Goal: Task Accomplishment & Management: Manage account settings

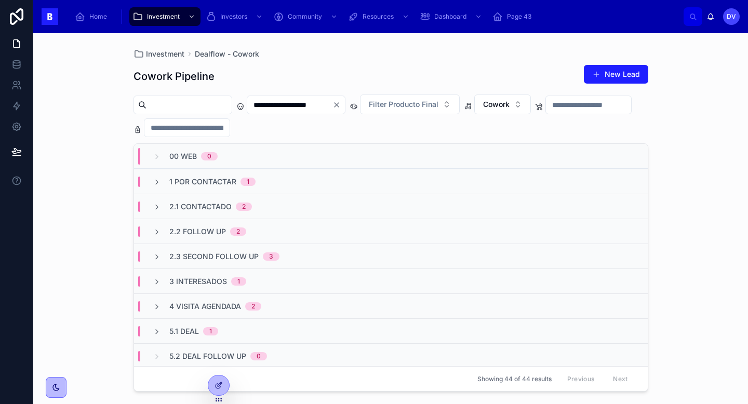
click at [341, 106] on icon "Clear" at bounding box center [336, 105] width 8 height 8
click at [518, 105] on button "Cowork" at bounding box center [490, 104] width 57 height 20
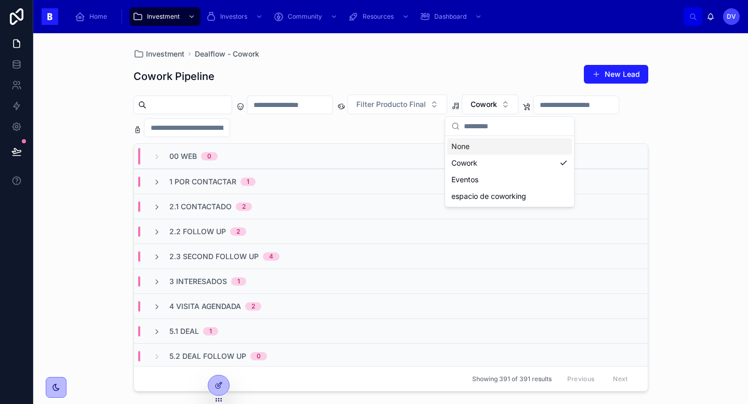
click at [517, 145] on div "None" at bounding box center [509, 146] width 125 height 17
click at [321, 184] on div "1 Por Contactar 1" at bounding box center [391, 181] width 514 height 25
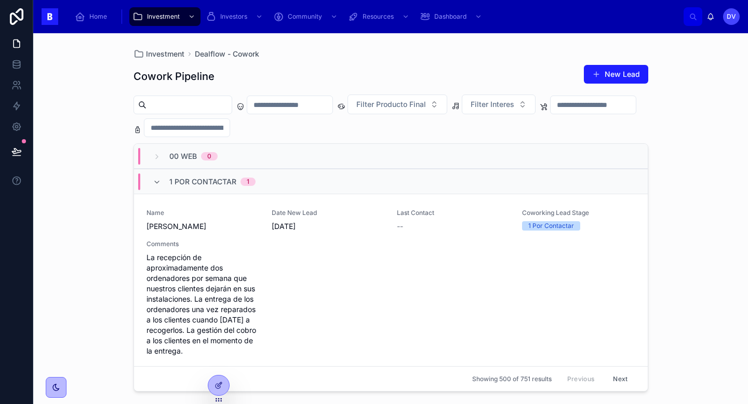
click at [281, 184] on div "1 Por Contactar 1" at bounding box center [391, 181] width 514 height 25
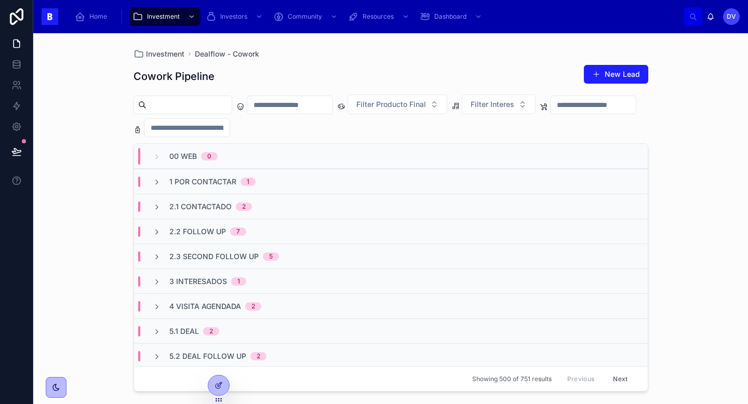
click at [301, 208] on div "2.1 Contactado 2" at bounding box center [391, 206] width 514 height 25
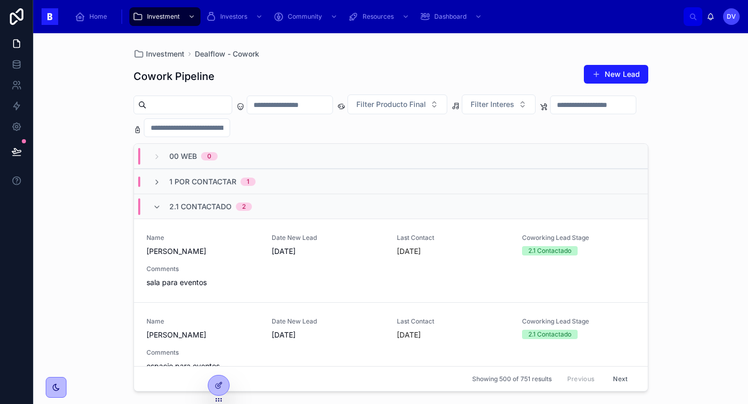
click at [301, 208] on div "2.1 Contactado 2" at bounding box center [391, 206] width 514 height 25
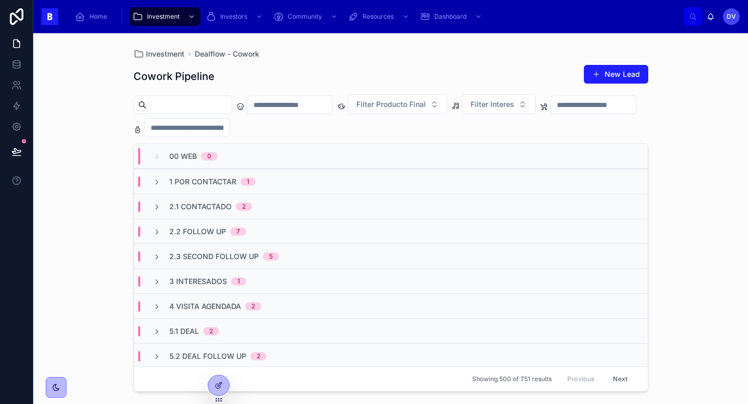
click at [272, 207] on div "2.1 Contactado 2" at bounding box center [391, 206] width 514 height 25
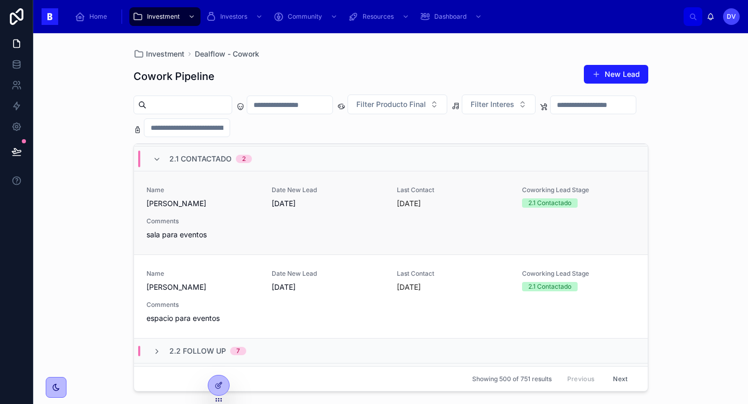
scroll to position [49, 0]
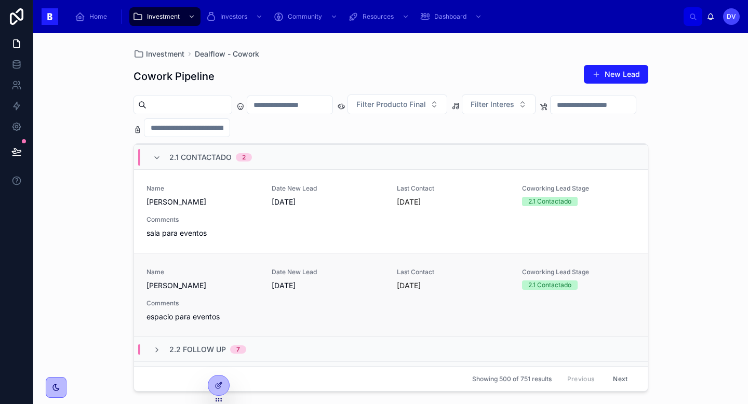
click at [281, 293] on div "Name María Alicia Machuca Huamán Date New Lead 31/8/2025 Last Contact hace 3 dí…" at bounding box center [390, 295] width 489 height 54
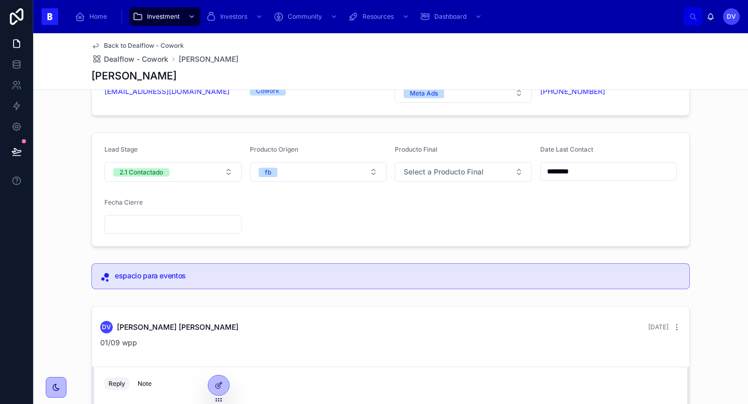
scroll to position [24, 0]
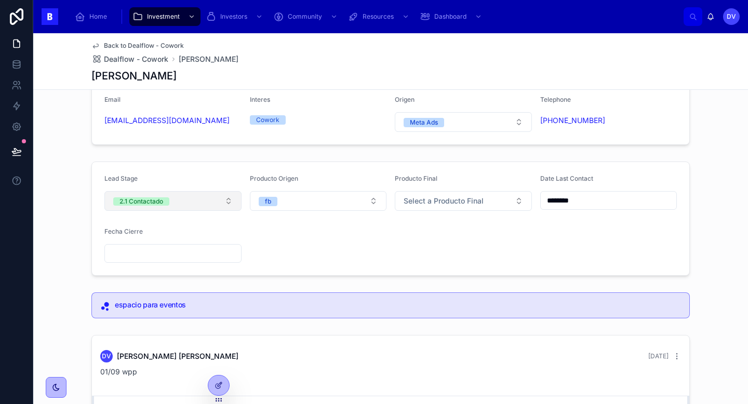
click at [235, 201] on button "2.1 Contactado" at bounding box center [172, 201] width 137 height 20
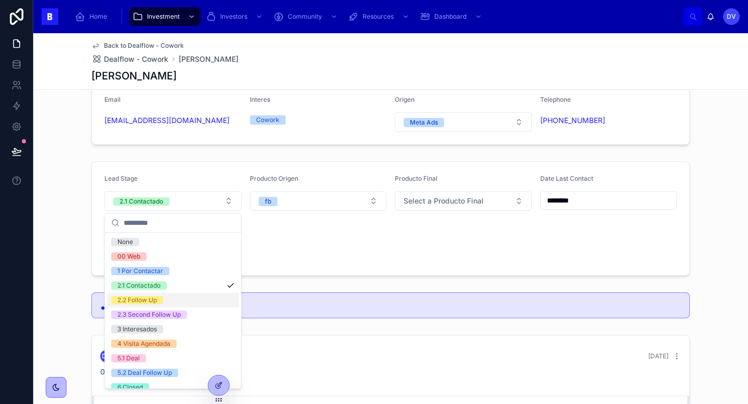
click at [226, 302] on div "2.2 Follow Up" at bounding box center [173, 300] width 132 height 15
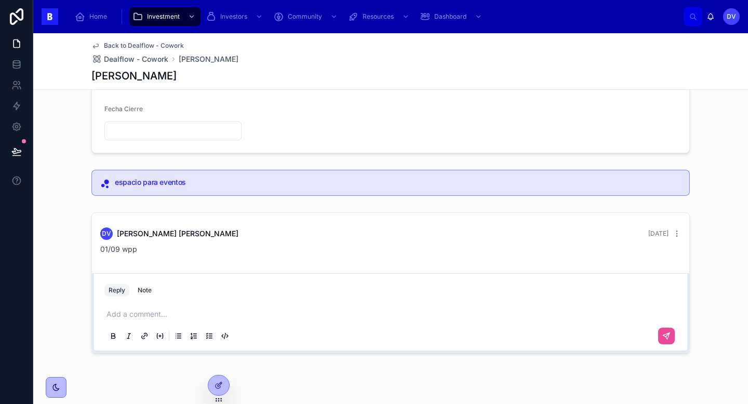
scroll to position [155, 0]
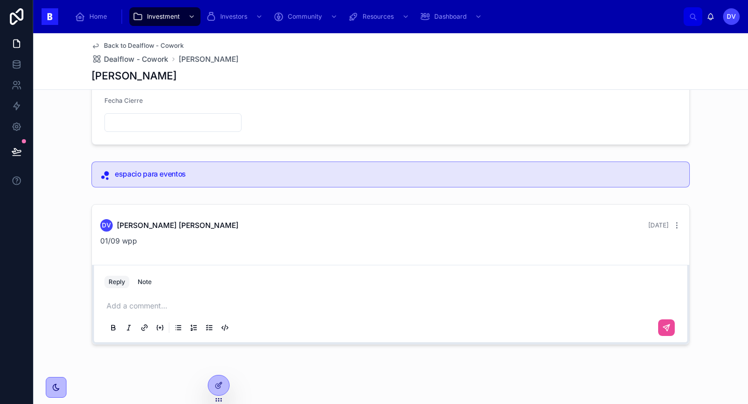
click at [152, 306] on p at bounding box center [392, 306] width 572 height 10
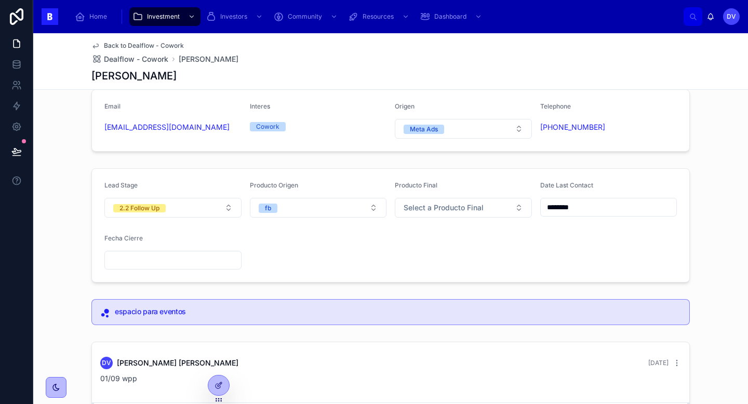
scroll to position [8, 0]
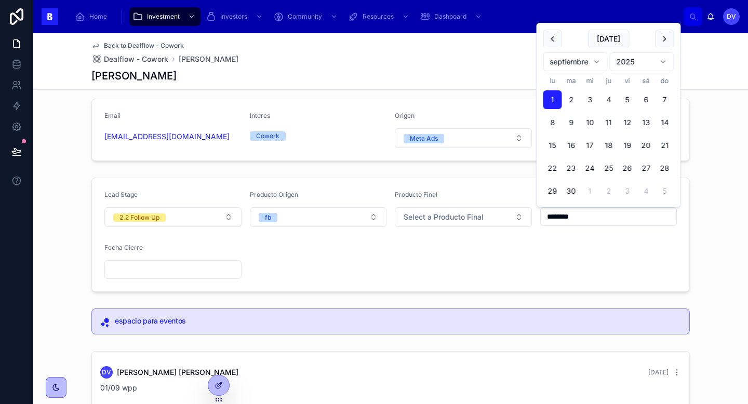
click at [592, 216] on input "********" at bounding box center [609, 216] width 136 height 15
click at [611, 97] on button "4" at bounding box center [608, 99] width 19 height 19
type input "********"
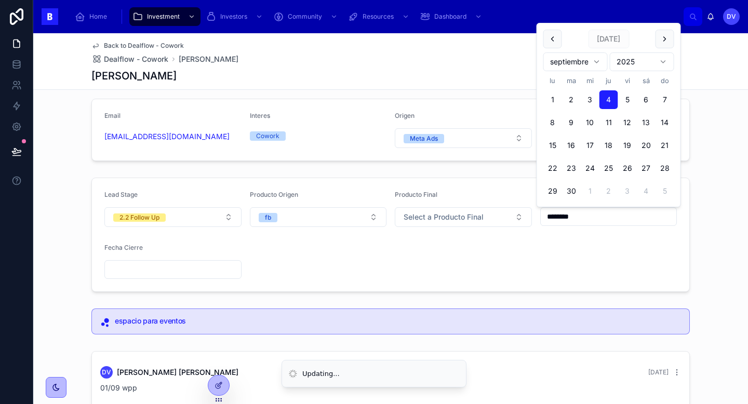
click at [321, 262] on form "Lead Stage 2.2 Follow Up Producto Origen fb Producto Final Select a Producto Fi…" at bounding box center [390, 234] width 597 height 113
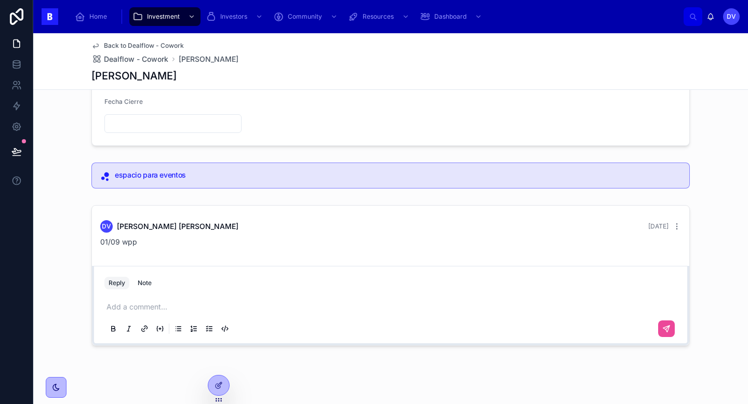
scroll to position [166, 0]
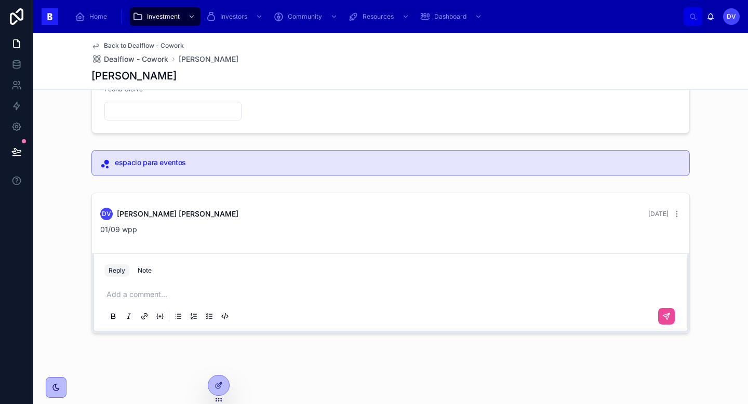
click at [177, 293] on p at bounding box center [392, 294] width 572 height 10
click at [664, 320] on button at bounding box center [666, 316] width 17 height 17
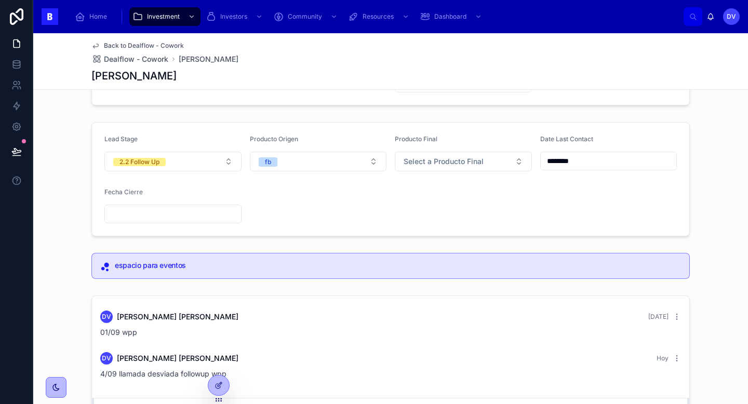
scroll to position [0, 0]
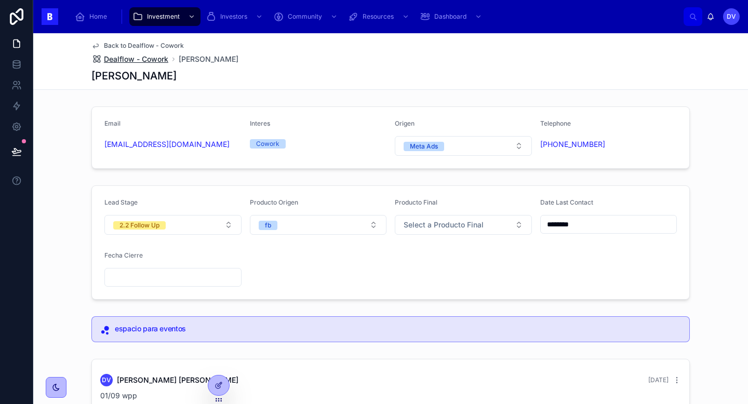
click at [156, 61] on span "Dealflow - Cowork" at bounding box center [136, 59] width 64 height 10
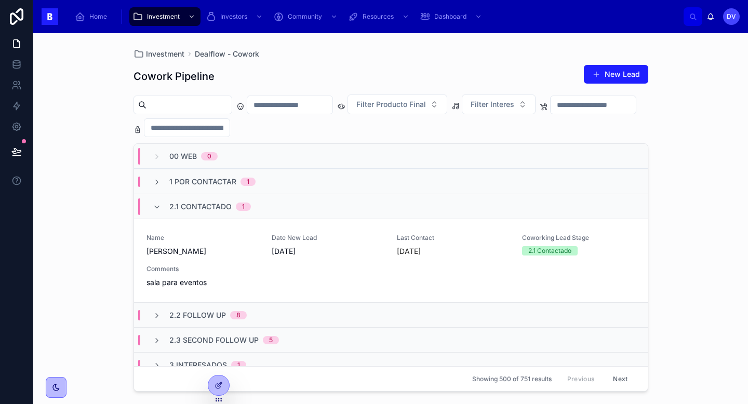
click at [219, 185] on span "1 Por Contactar" at bounding box center [202, 182] width 67 height 10
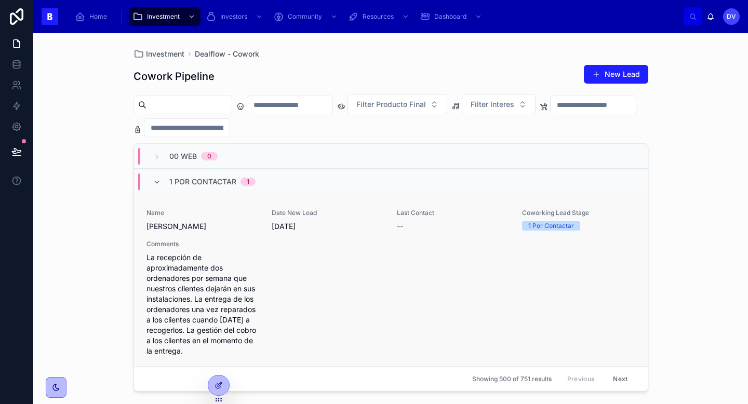
click at [244, 269] on span "La recepción de aproximadamente dos ordenadores por semana que nuestros cliente…" at bounding box center [202, 304] width 113 height 104
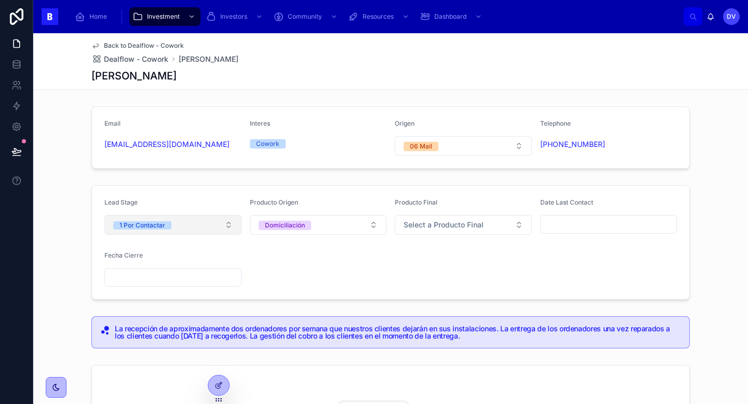
click at [231, 219] on button "1 Por Contactar" at bounding box center [172, 225] width 137 height 20
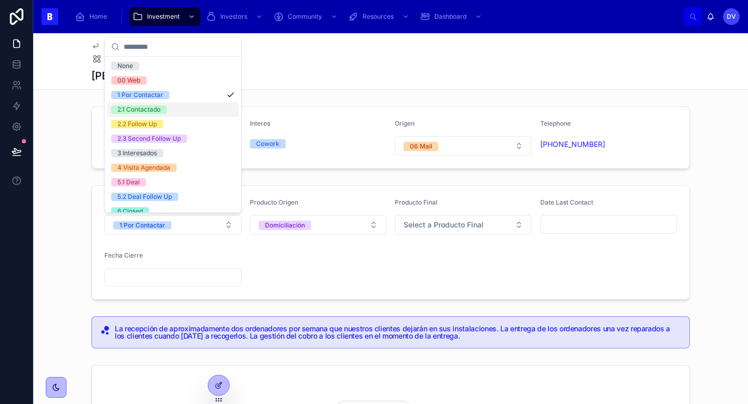
click at [184, 111] on div "2.1 Contactado" at bounding box center [173, 109] width 132 height 15
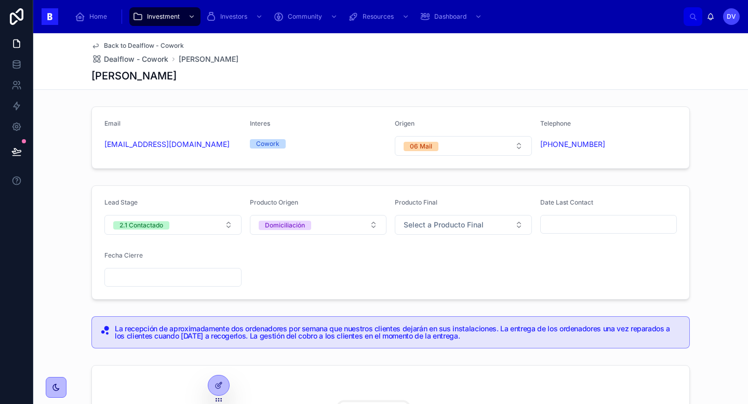
click at [567, 219] on input "text" at bounding box center [609, 224] width 136 height 15
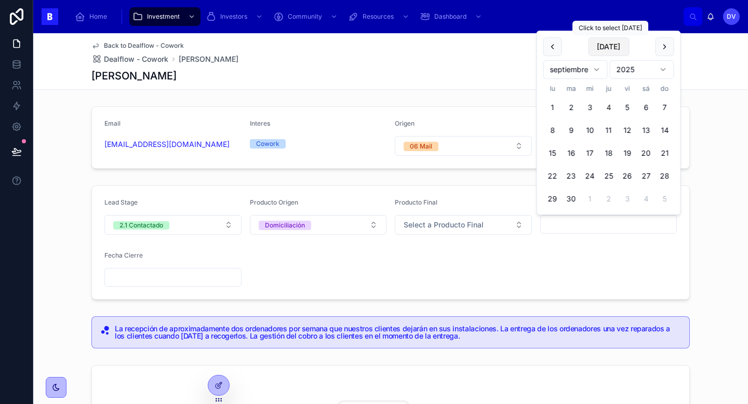
click at [611, 48] on button "Today" at bounding box center [608, 46] width 41 height 19
type input "********"
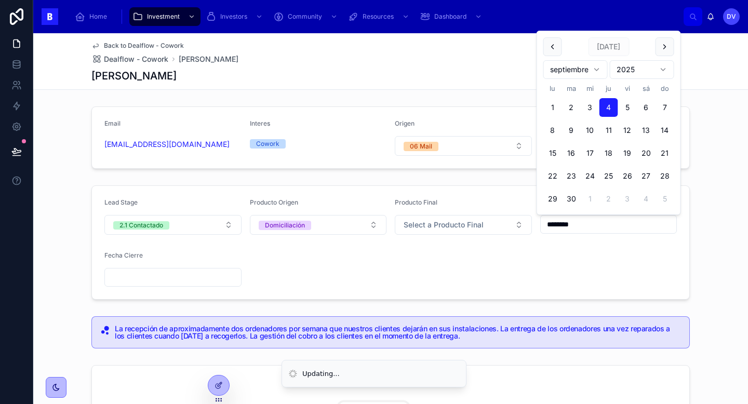
click at [521, 263] on form "Lead Stage 2.1 Contactado Producto Origen Domiciliación Producto Final Select a…" at bounding box center [390, 242] width 597 height 113
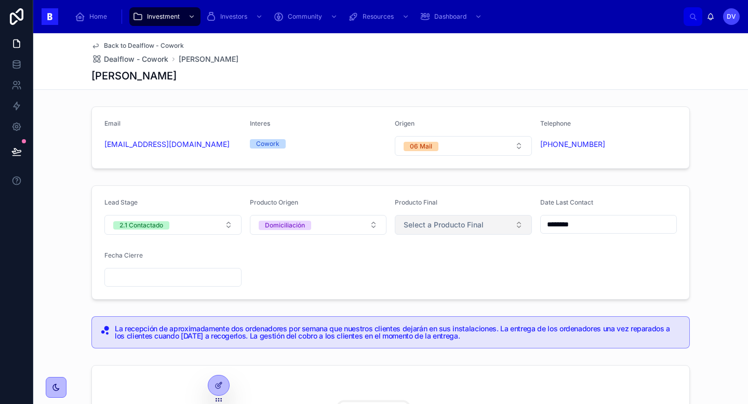
click at [515, 232] on button "Select a Producto Final" at bounding box center [463, 225] width 137 height 20
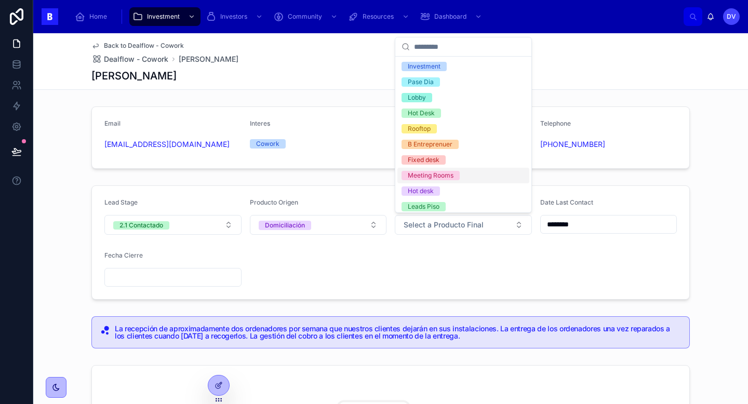
click at [305, 261] on form "Lead Stage 2.1 Contactado Producto Origen Domiciliación Producto Final Select a…" at bounding box center [390, 242] width 597 height 113
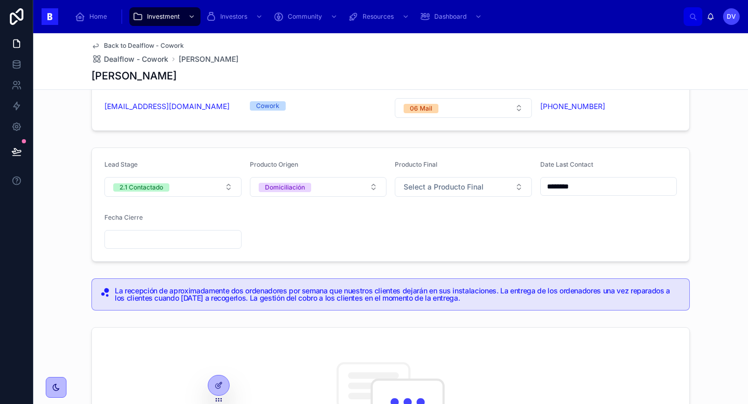
scroll to position [101, 0]
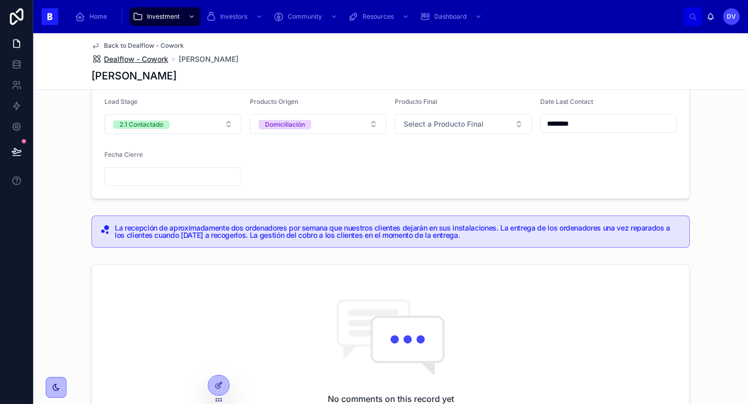
click at [136, 59] on span "Dealflow - Cowork" at bounding box center [136, 59] width 64 height 10
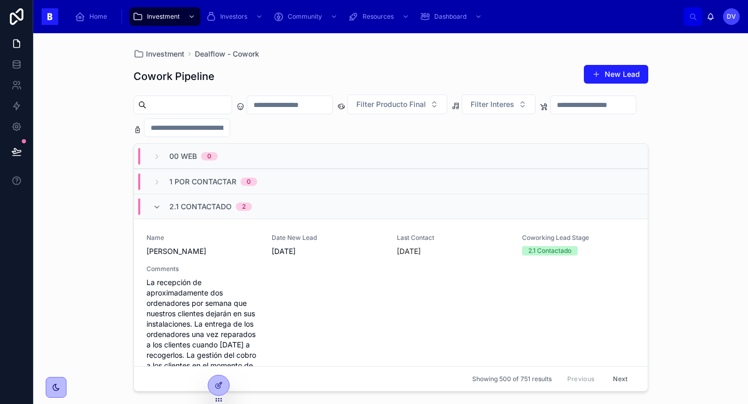
click at [168, 201] on div "2.1 Contactado 2" at bounding box center [202, 206] width 99 height 17
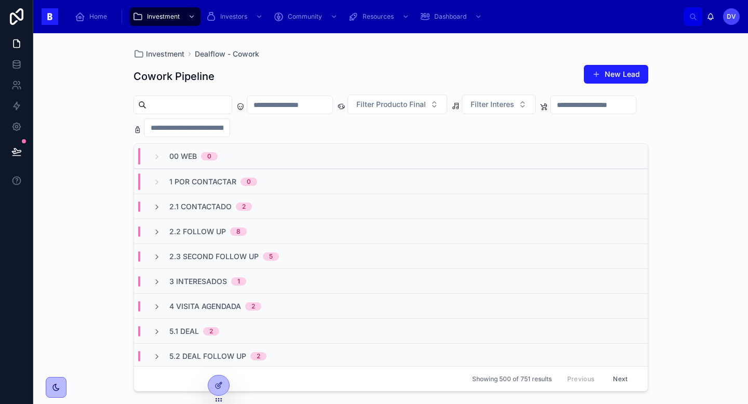
click at [172, 233] on span "2.2 Follow Up" at bounding box center [197, 231] width 57 height 10
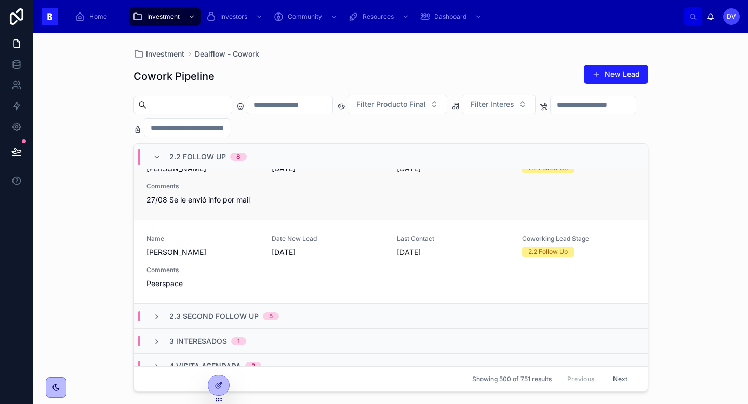
scroll to position [640, 0]
click at [262, 271] on div "Name Marina B Date New Lead 14/8/2025 Last Contact hace 6 días Coworking Lead S…" at bounding box center [390, 262] width 489 height 54
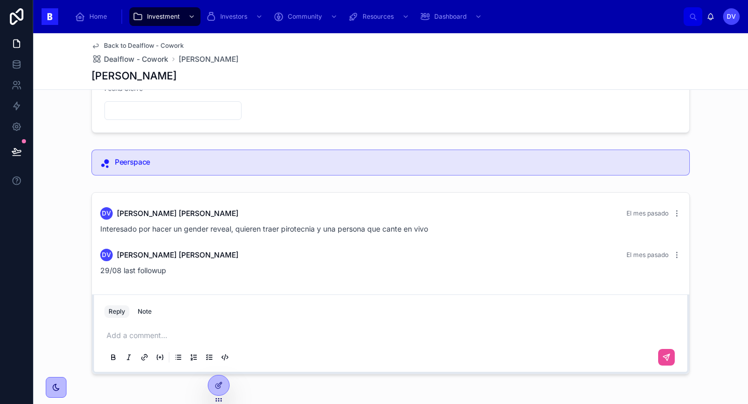
scroll to position [208, 0]
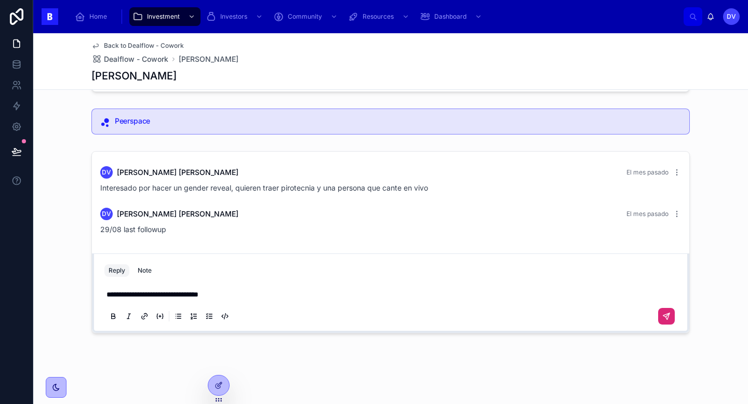
click at [664, 319] on icon at bounding box center [666, 316] width 8 height 8
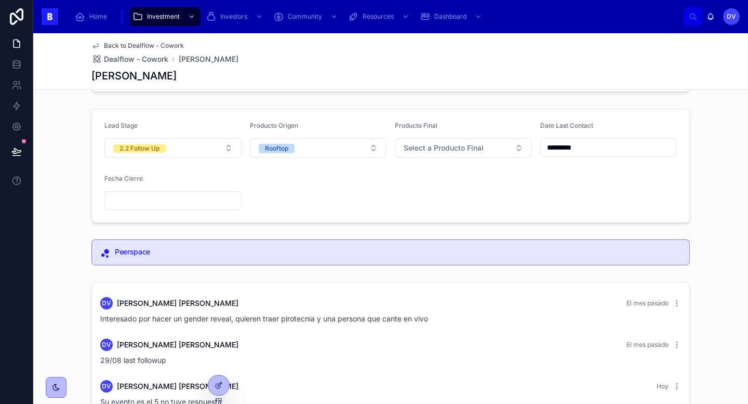
scroll to position [68, 0]
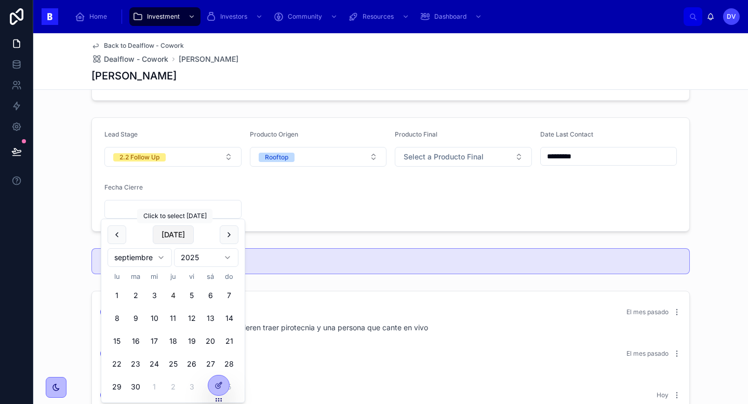
click at [177, 238] on button "Today" at bounding box center [173, 234] width 41 height 19
type input "********"
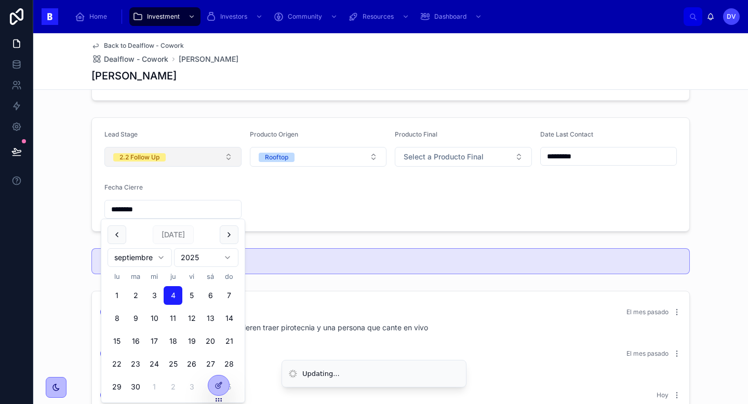
click at [232, 156] on button "2.2 Follow Up" at bounding box center [172, 157] width 137 height 20
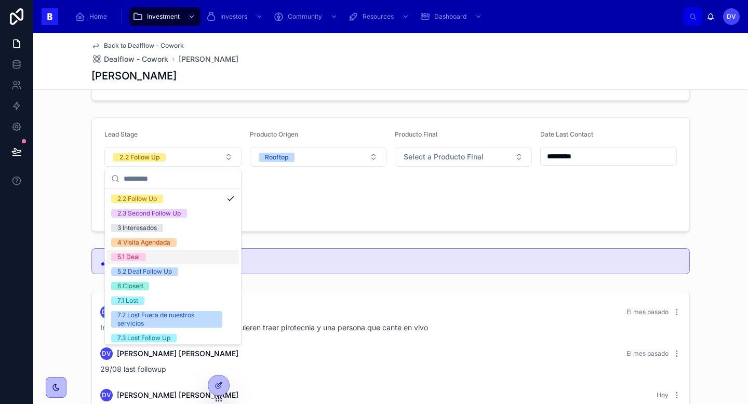
scroll to position [60, 0]
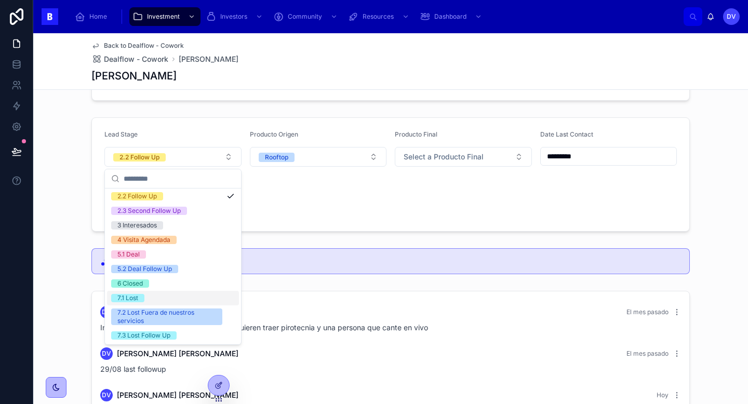
click at [168, 300] on div "7.1 Lost" at bounding box center [173, 298] width 132 height 15
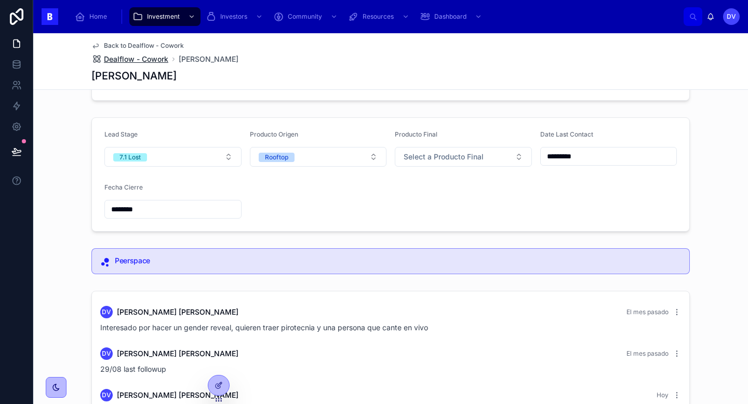
click at [148, 61] on span "Dealflow - Cowork" at bounding box center [136, 59] width 64 height 10
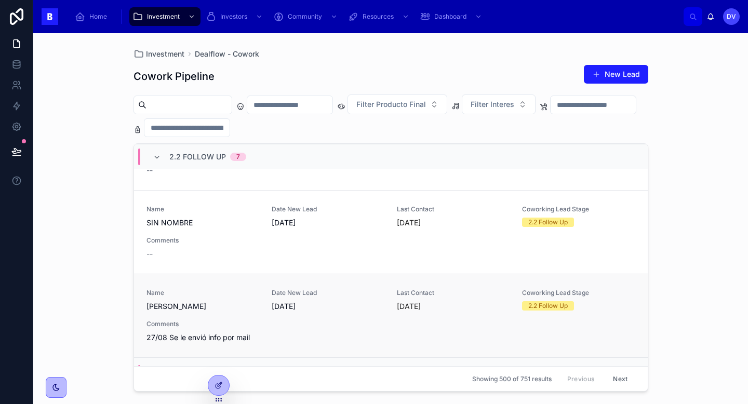
scroll to position [498, 0]
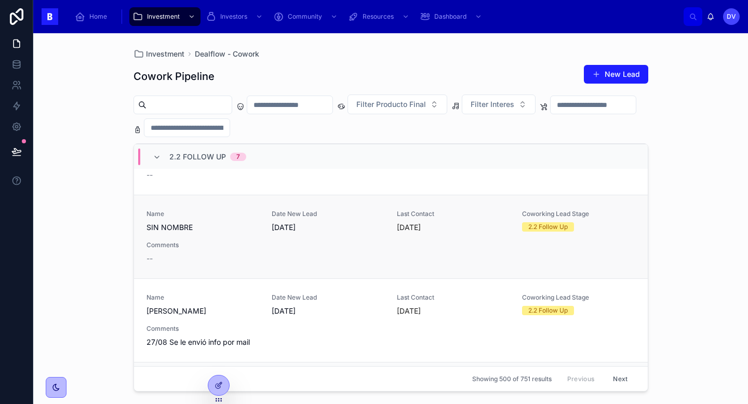
click at [356, 232] on span "27/8/2025" at bounding box center [328, 227] width 113 height 10
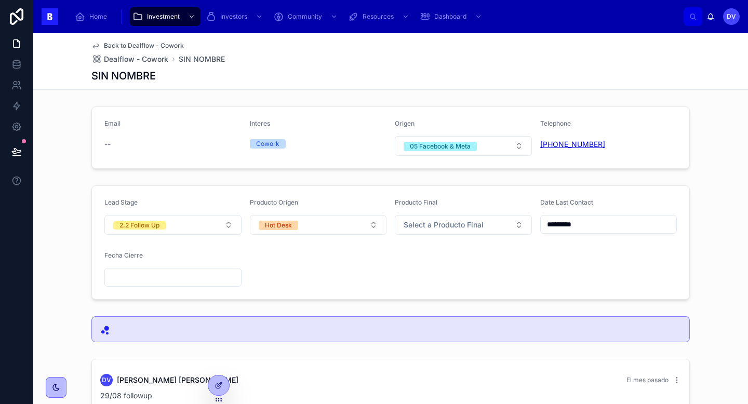
copy link "+34 675 21 16 47"
click at [154, 58] on span "Dealflow - Cowork" at bounding box center [136, 59] width 64 height 10
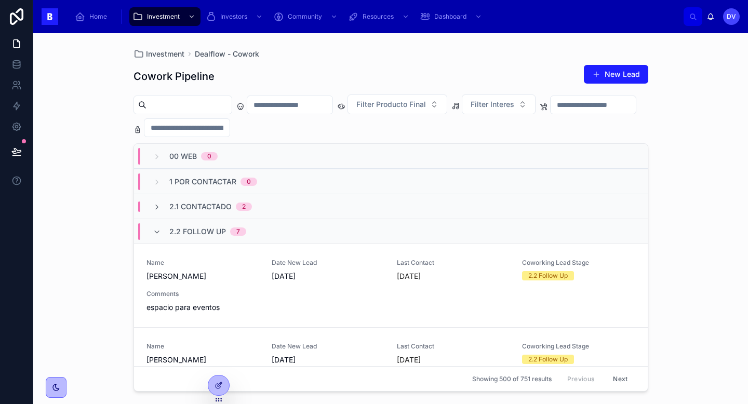
click at [202, 232] on span "2.2 Follow Up" at bounding box center [197, 231] width 57 height 10
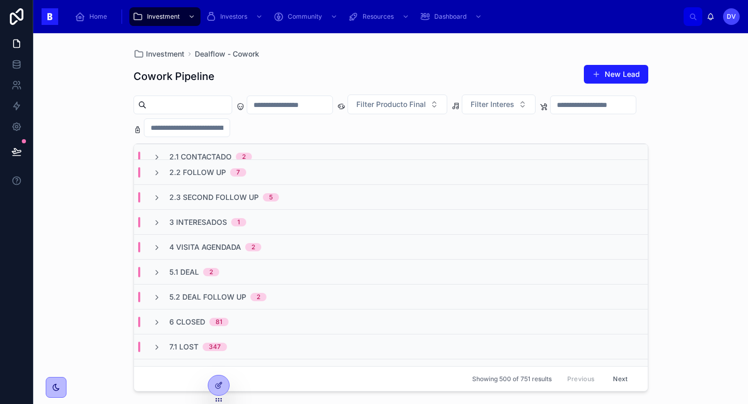
scroll to position [59, 0]
click at [240, 273] on div "5.1 Deal 2" at bounding box center [391, 272] width 514 height 25
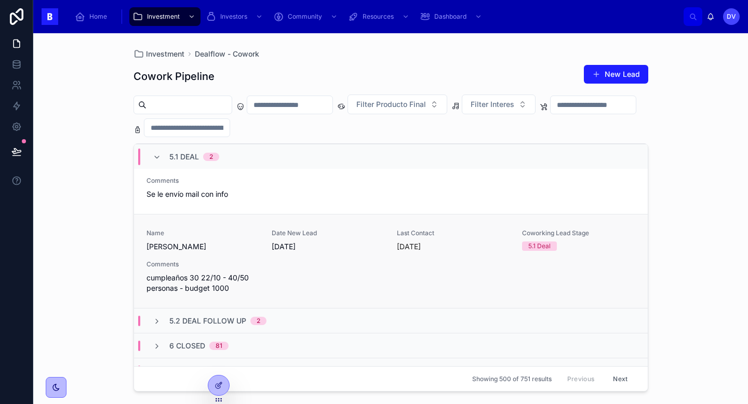
scroll to position [220, 0]
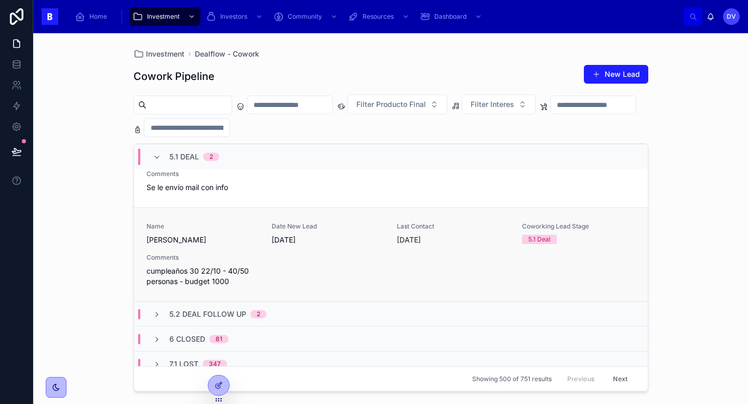
click at [252, 249] on div "Name Sara Date New Lead 26/8/2025 Last Contact Yesterday Coworking Lead Stage 5…" at bounding box center [390, 254] width 489 height 64
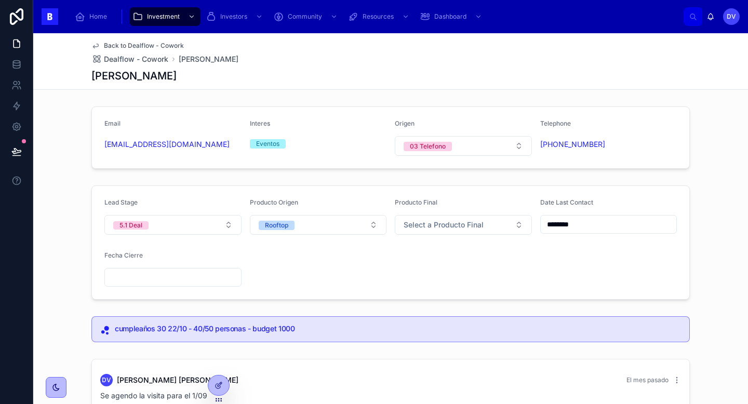
click at [586, 229] on input "********" at bounding box center [609, 224] width 136 height 15
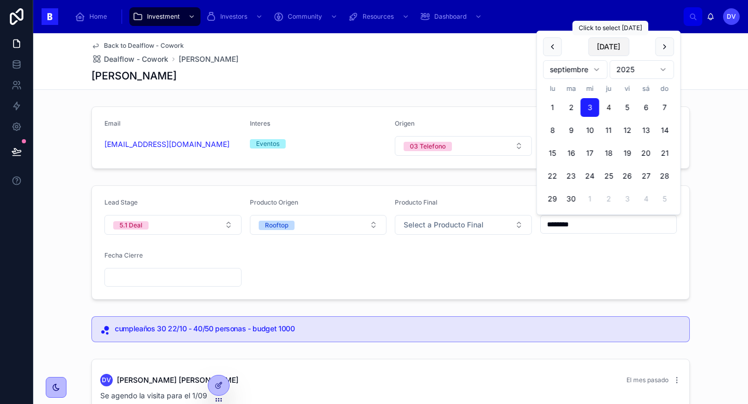
click at [613, 46] on button "Today" at bounding box center [608, 46] width 41 height 19
type input "********"
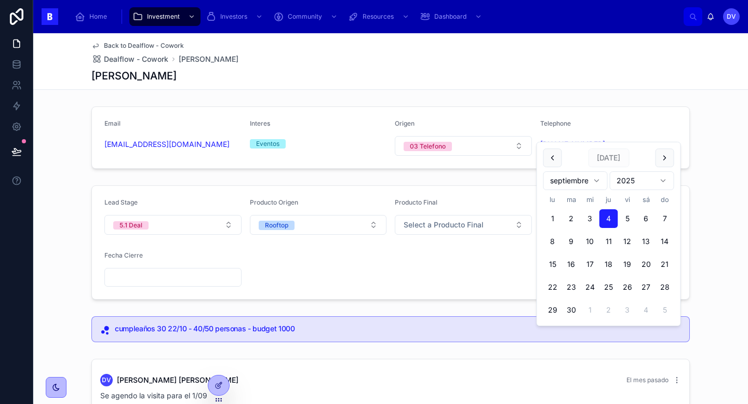
scroll to position [249, 0]
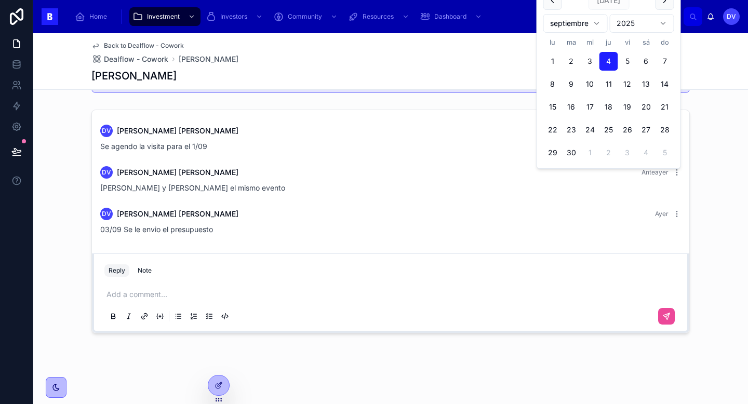
click at [190, 296] on p at bounding box center [392, 294] width 572 height 10
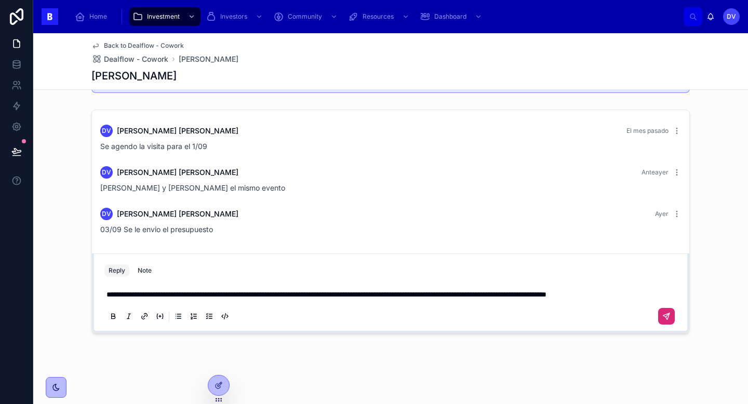
click at [666, 320] on icon at bounding box center [666, 316] width 8 height 8
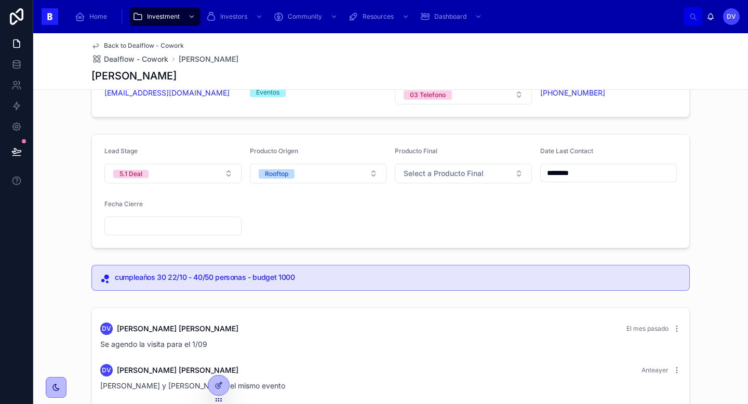
scroll to position [50, 0]
click at [227, 176] on button "5.1 Deal" at bounding box center [172, 175] width 137 height 20
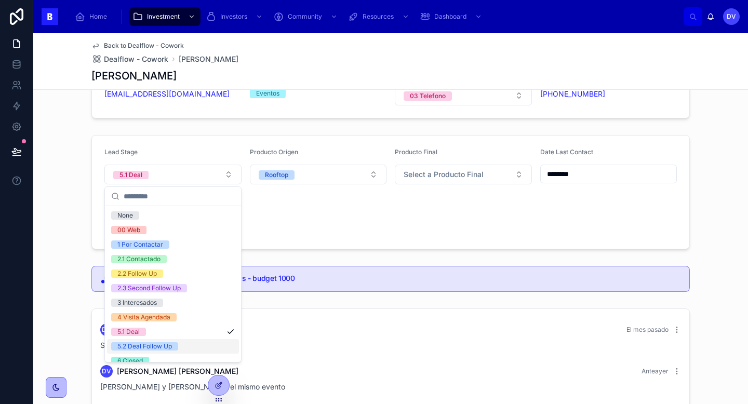
click at [219, 345] on div "5.2 Deal Follow Up" at bounding box center [173, 346] width 132 height 15
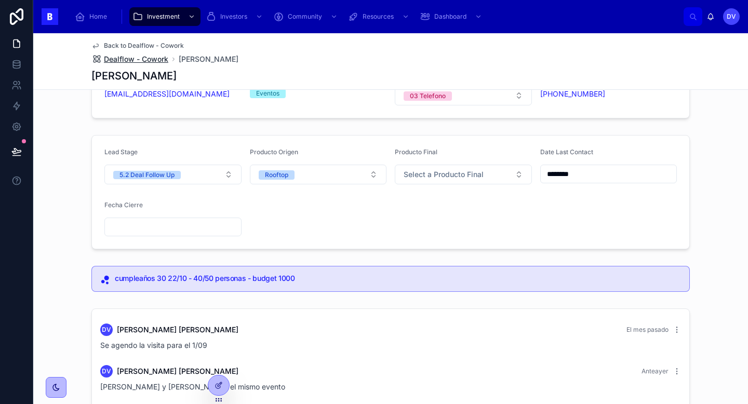
click at [148, 61] on span "Dealflow - Cowork" at bounding box center [136, 59] width 64 height 10
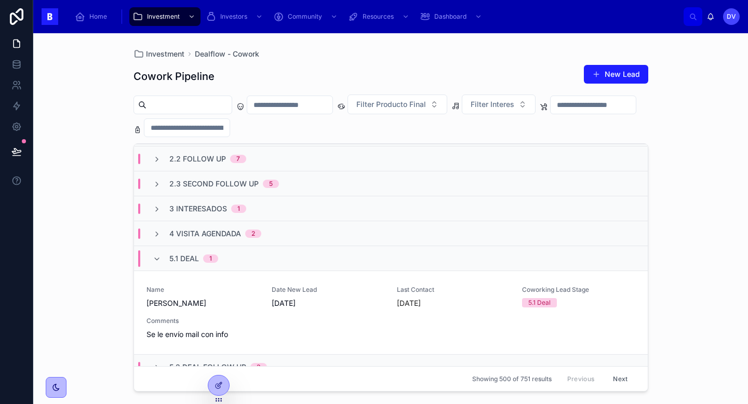
scroll to position [75, 0]
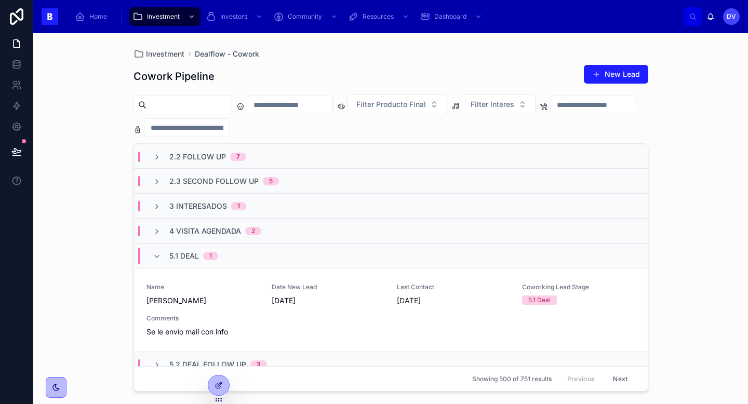
click at [236, 251] on div "5.1 Deal 1" at bounding box center [391, 255] width 514 height 25
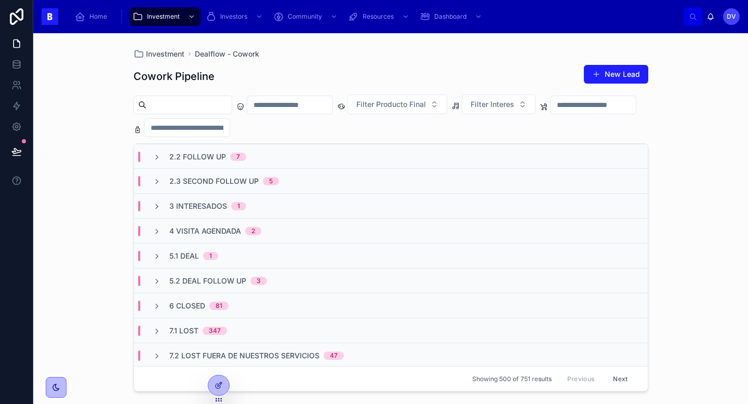
click at [244, 279] on span "5.2 Deal Follow Up" at bounding box center [207, 281] width 77 height 10
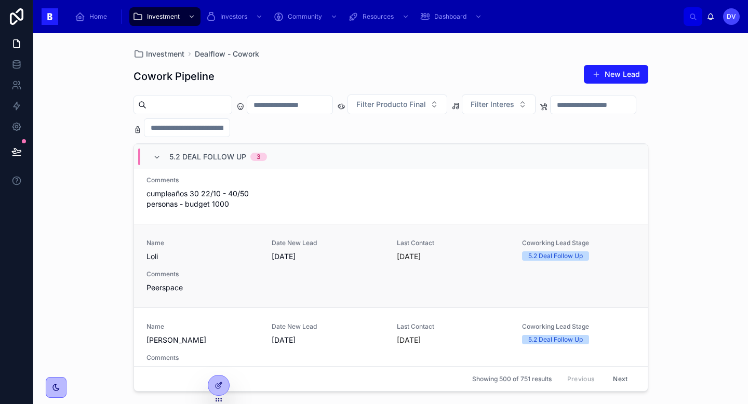
scroll to position [240, 0]
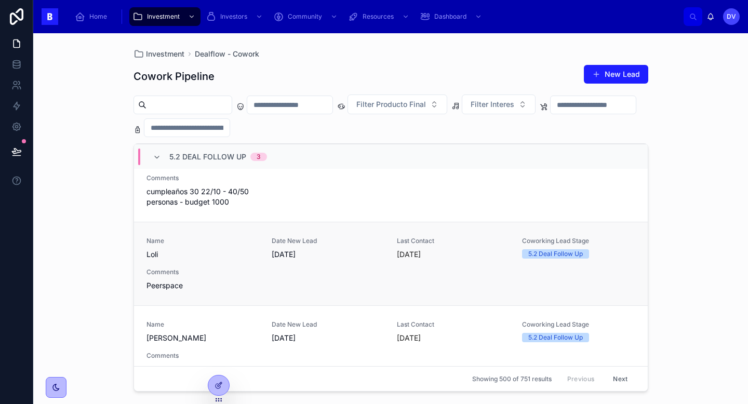
click at [264, 278] on div "Name Loli Date New Lead 14/8/2025 Last Contact hace 2 días Coworking Lead Stage…" at bounding box center [390, 264] width 489 height 54
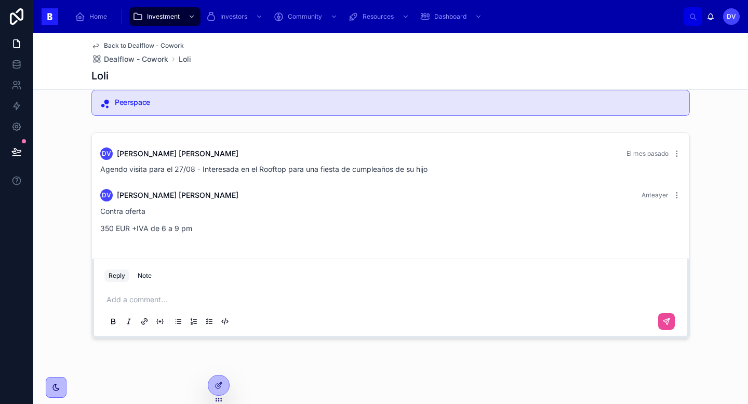
scroll to position [232, 0]
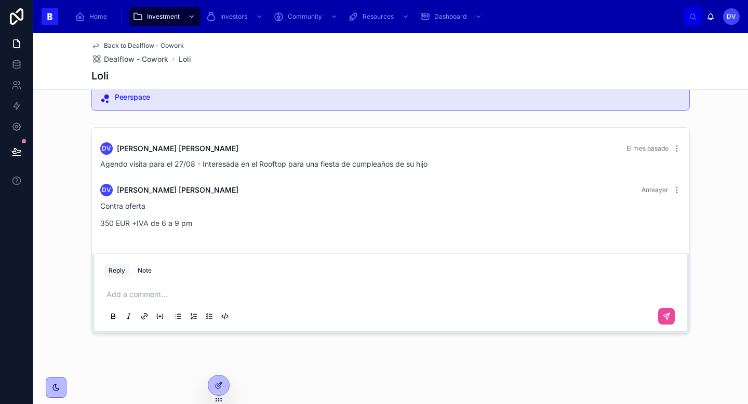
click at [156, 294] on p at bounding box center [392, 294] width 572 height 10
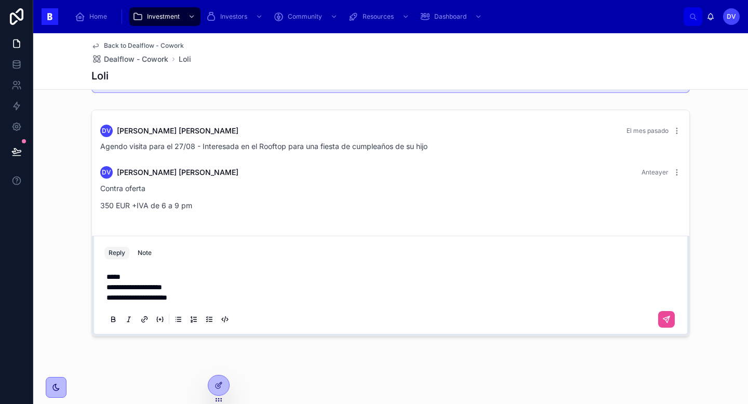
scroll to position [250, 0]
click at [673, 320] on button at bounding box center [666, 318] width 17 height 17
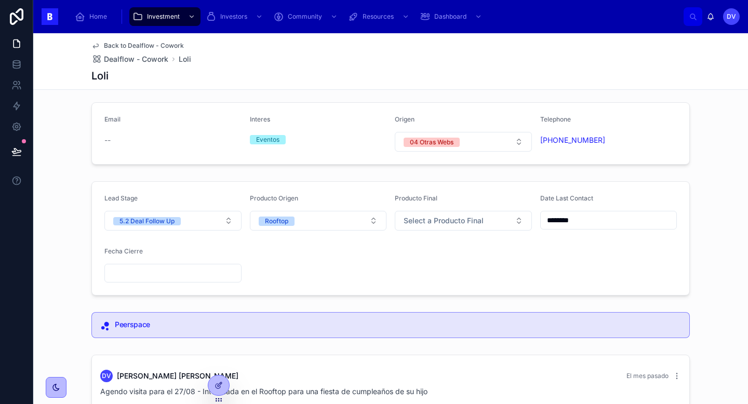
scroll to position [6, 0]
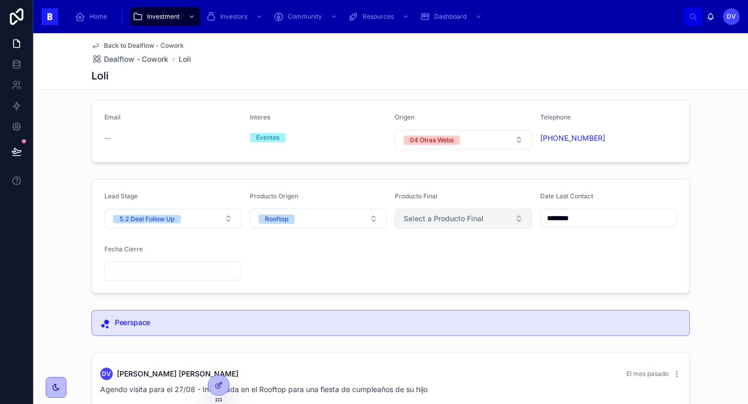
click at [438, 222] on span "Select a Producto Final" at bounding box center [443, 218] width 80 height 10
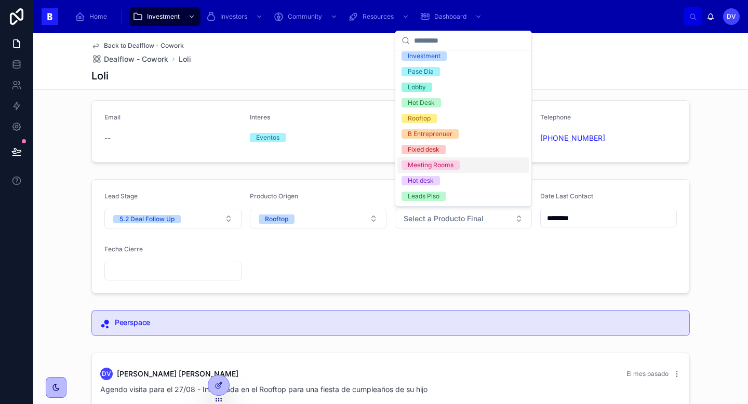
scroll to position [0, 0]
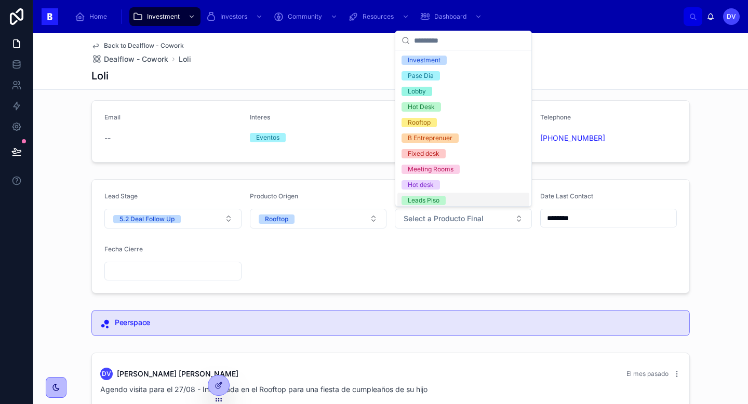
click at [349, 256] on form "Lead Stage 5.2 Deal Follow Up Producto Origen Rooftop Producto Final Select a P…" at bounding box center [390, 236] width 597 height 113
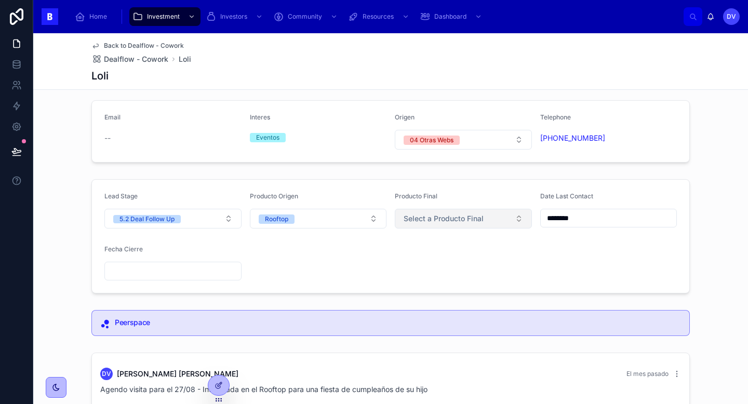
click at [439, 222] on span "Select a Producto Final" at bounding box center [443, 218] width 80 height 10
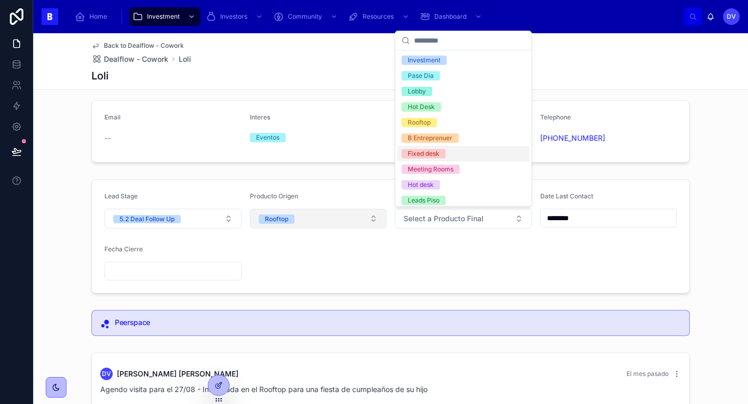
click at [363, 217] on button "Rooftop" at bounding box center [318, 219] width 137 height 20
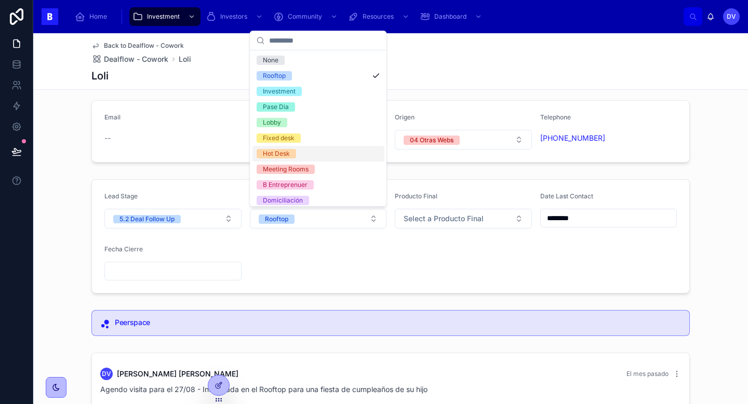
click at [454, 256] on form "Lead Stage 5.2 Deal Follow Up Producto Origen Rooftop Producto Final Select a P…" at bounding box center [390, 236] width 597 height 113
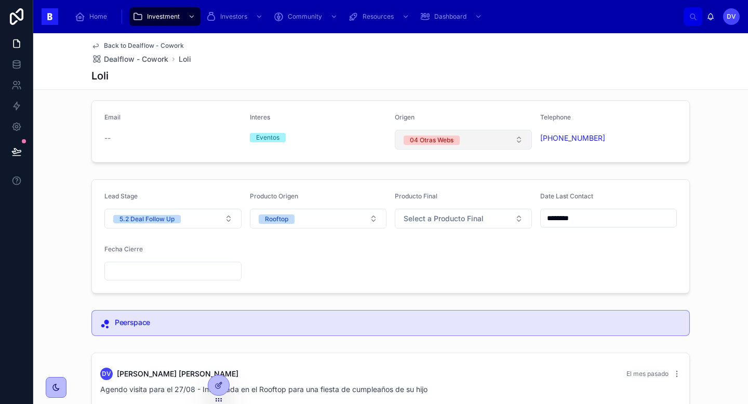
click at [521, 137] on button "04 Otras Webs" at bounding box center [463, 140] width 137 height 20
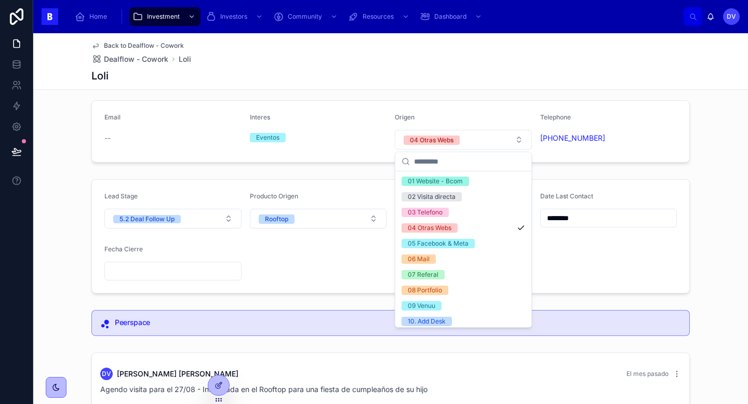
scroll to position [1, 0]
click at [569, 264] on form "Lead Stage 5.2 Deal Follow Up Producto Origen Rooftop Producto Final Select a P…" at bounding box center [390, 236] width 597 height 113
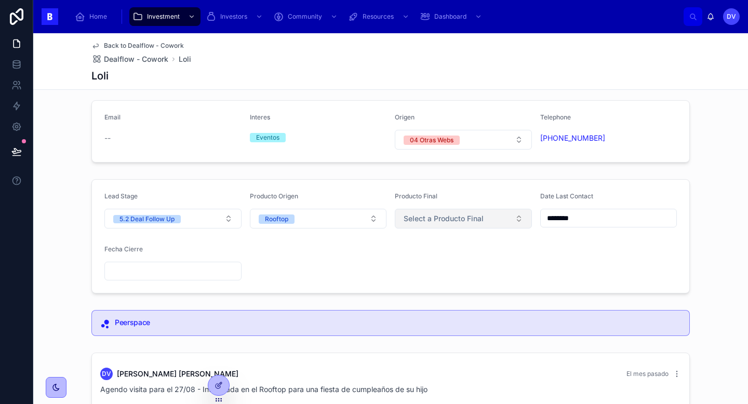
click at [442, 226] on button "Select a Producto Final" at bounding box center [463, 219] width 137 height 20
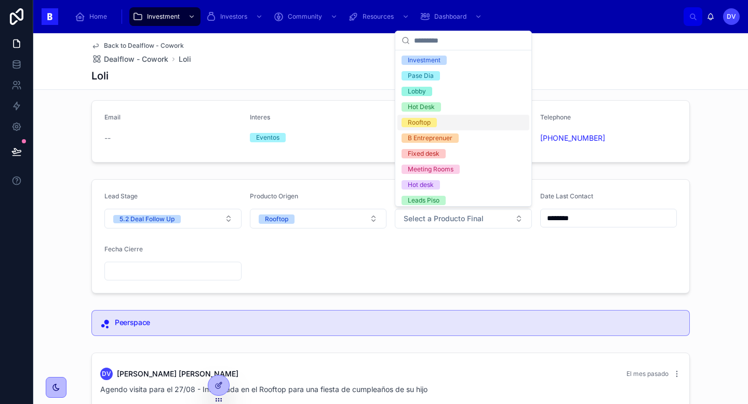
click at [455, 125] on div "Rooftop" at bounding box center [463, 123] width 132 height 16
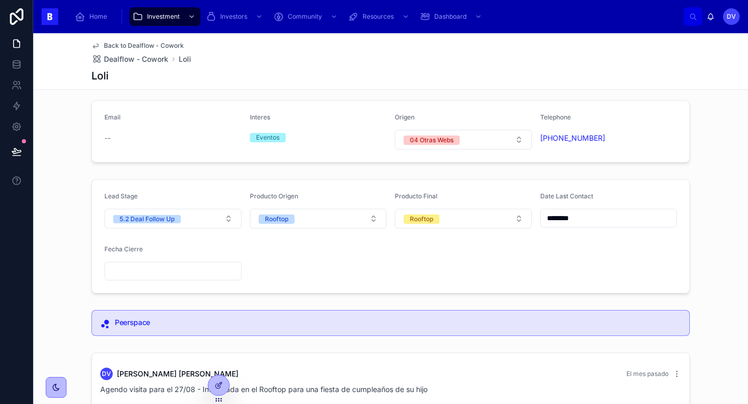
click at [576, 221] on input "********" at bounding box center [609, 218] width 136 height 15
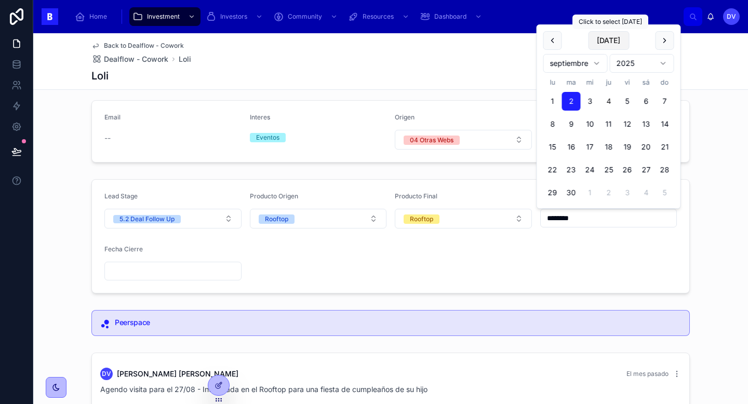
type input "********"
click at [489, 268] on form "Lead Stage 5.2 Deal Follow Up Producto Origen Rooftop Producto Final Rooftop Da…" at bounding box center [390, 236] width 597 height 113
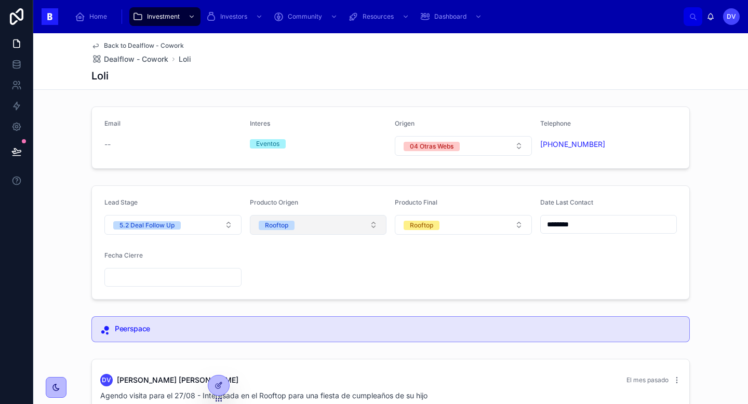
scroll to position [1, 0]
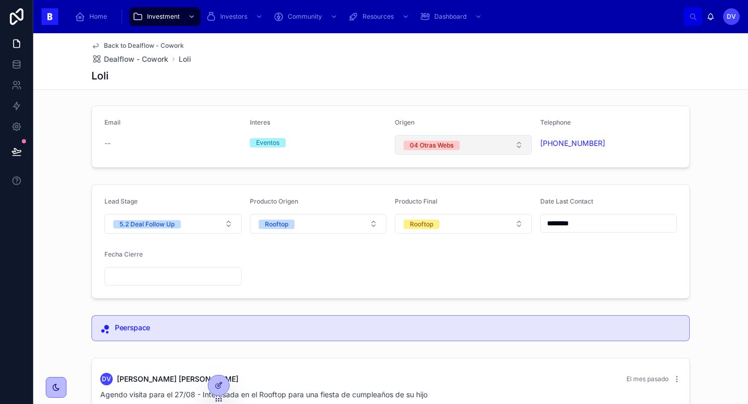
click at [516, 150] on button "04 Otras Webs" at bounding box center [463, 145] width 137 height 20
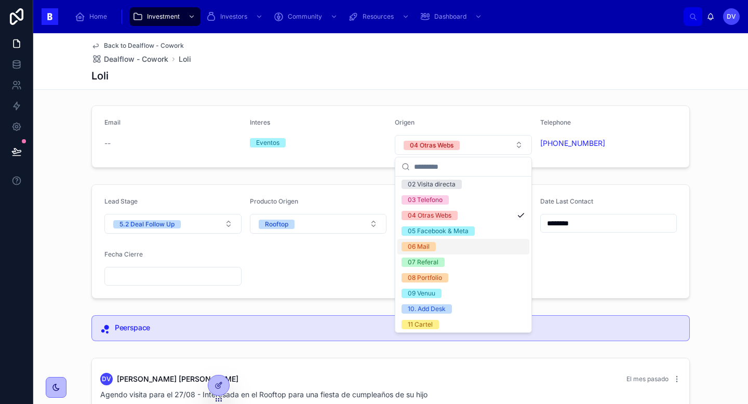
scroll to position [19, 0]
click at [677, 173] on div "Email -- Interes Eventos Origen 04 Otras Webs Telephone +34 690 31 76 94 Lead S…" at bounding box center [390, 358] width 714 height 515
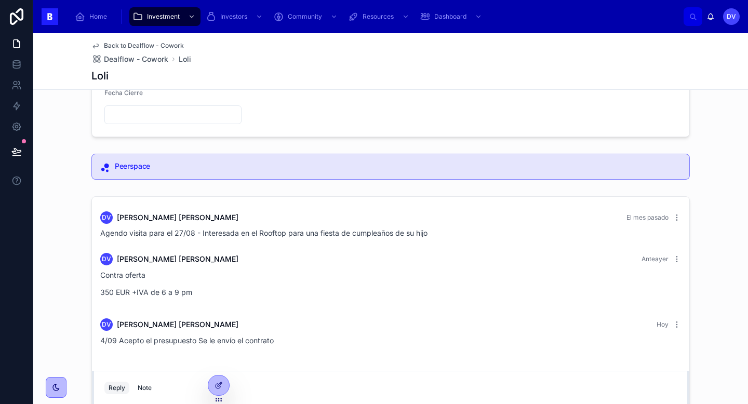
scroll to position [0, 0]
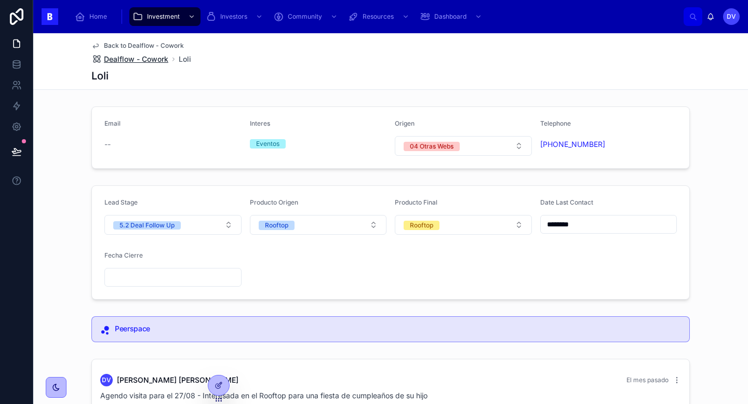
click at [145, 61] on span "Dealflow - Cowork" at bounding box center [136, 59] width 64 height 10
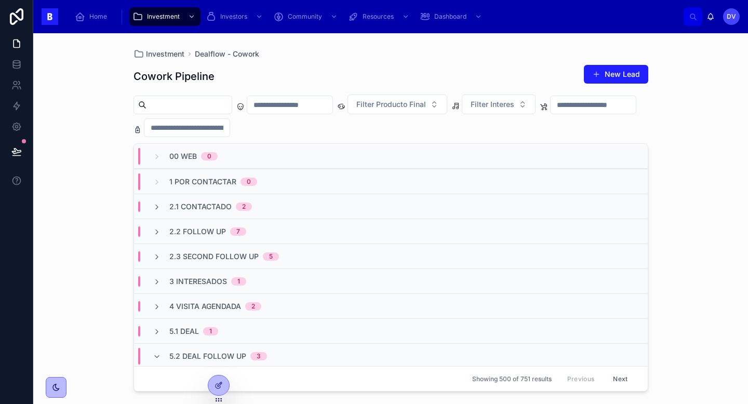
click at [239, 261] on div "2.3 Second Follow Up 5" at bounding box center [391, 256] width 514 height 25
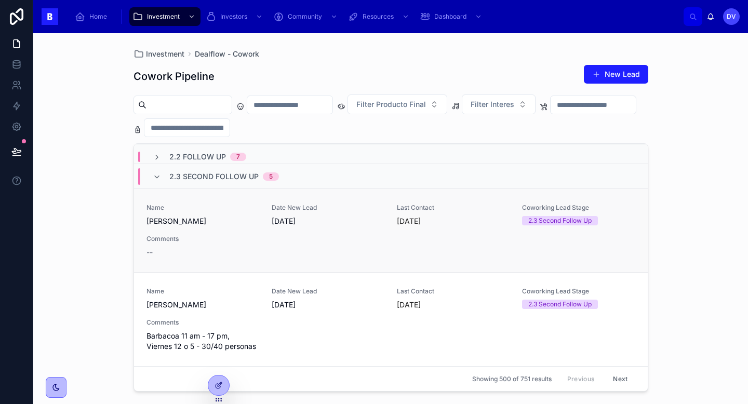
scroll to position [120, 0]
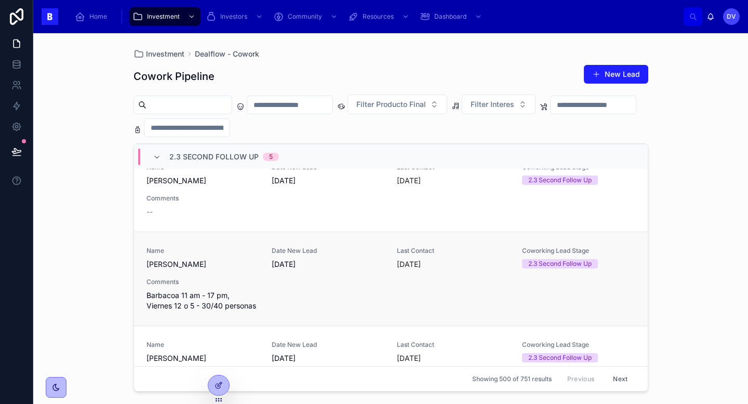
click at [299, 287] on div "Name Tomas Date New Lead 26/8/2025 Last Contact hace 7 días Coworking Lead Stag…" at bounding box center [390, 279] width 489 height 64
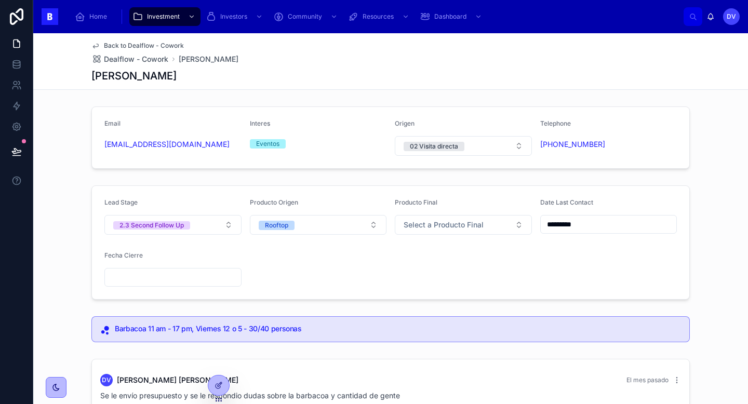
click at [594, 229] on input "*********" at bounding box center [609, 224] width 136 height 15
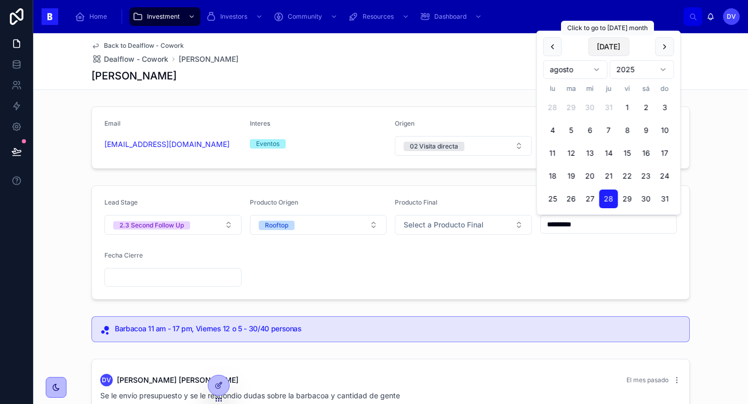
click at [602, 53] on button "Today" at bounding box center [608, 46] width 41 height 19
click at [606, 47] on button "Today" at bounding box center [608, 46] width 41 height 19
type input "********"
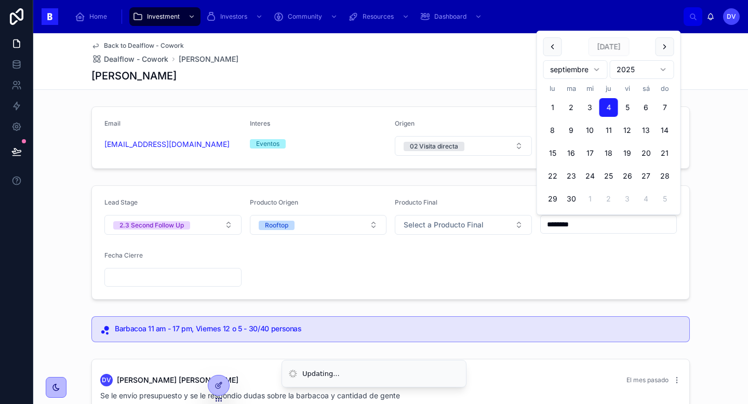
click at [418, 274] on form "Lead Stage 2.3 Second Follow Up Producto Origen Rooftop Producto Final Select a…" at bounding box center [390, 242] width 597 height 113
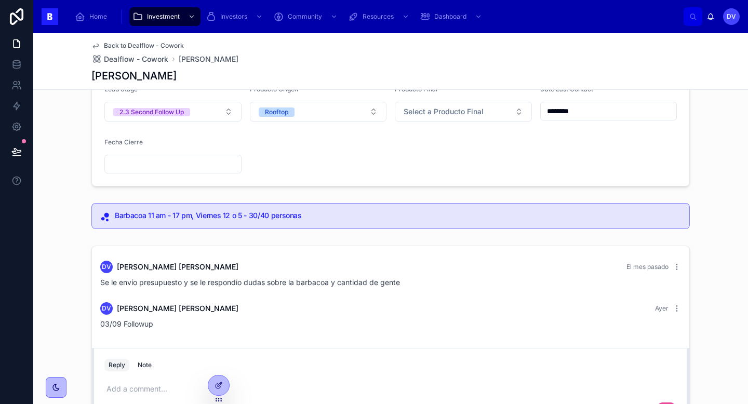
scroll to position [208, 0]
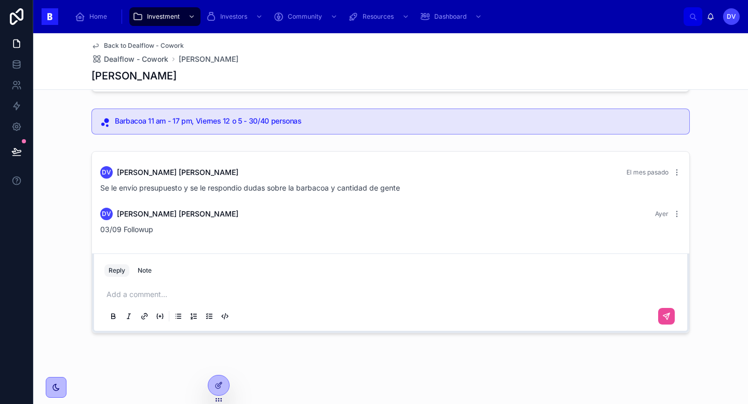
click at [205, 293] on p at bounding box center [392, 294] width 572 height 10
click at [668, 319] on icon at bounding box center [666, 316] width 8 height 8
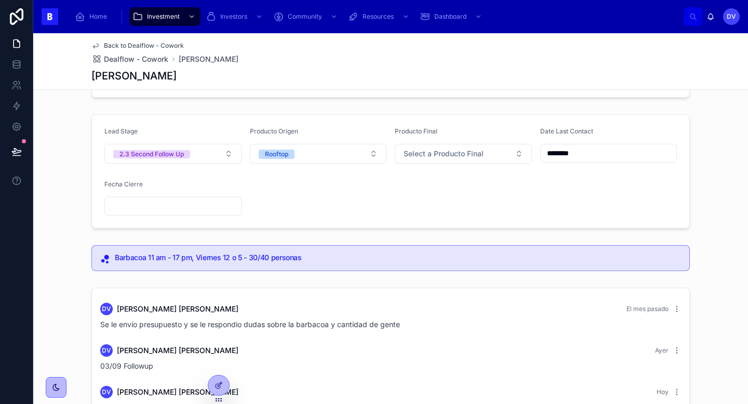
scroll to position [62, 0]
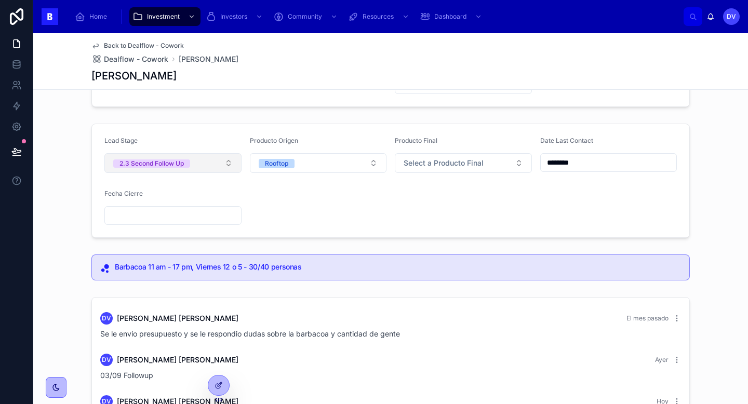
click at [220, 164] on button "2.3 Second Follow Up" at bounding box center [172, 163] width 137 height 20
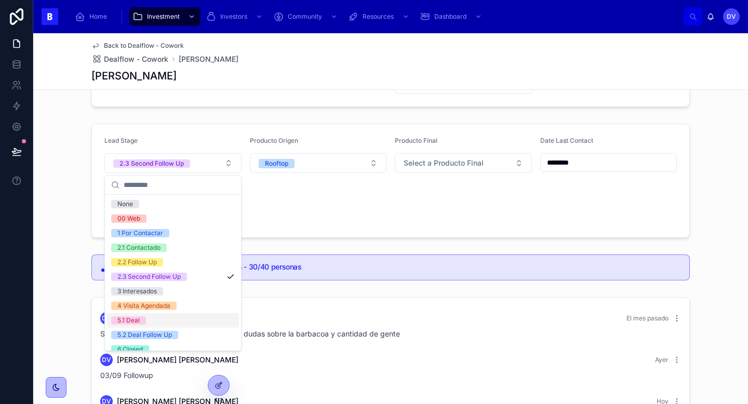
click at [199, 318] on div "5.1 Deal" at bounding box center [173, 320] width 132 height 15
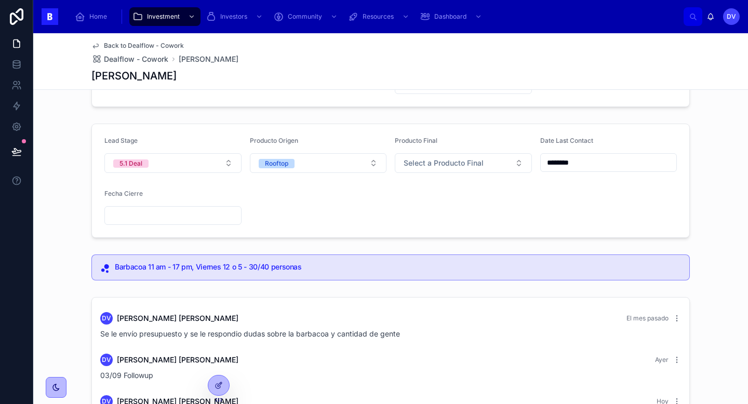
scroll to position [0, 0]
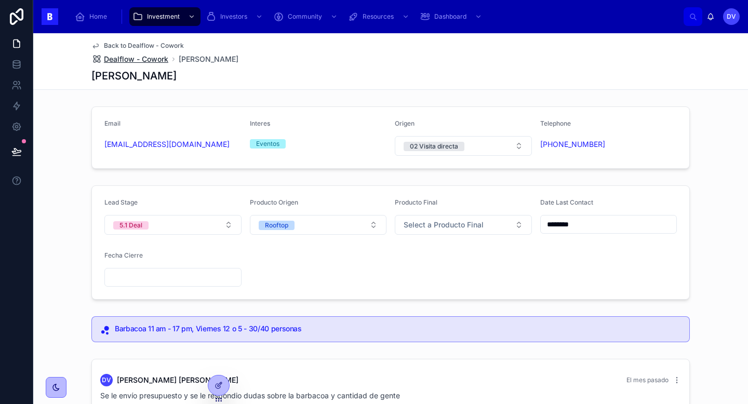
click at [152, 60] on span "Dealflow - Cowork" at bounding box center [136, 59] width 64 height 10
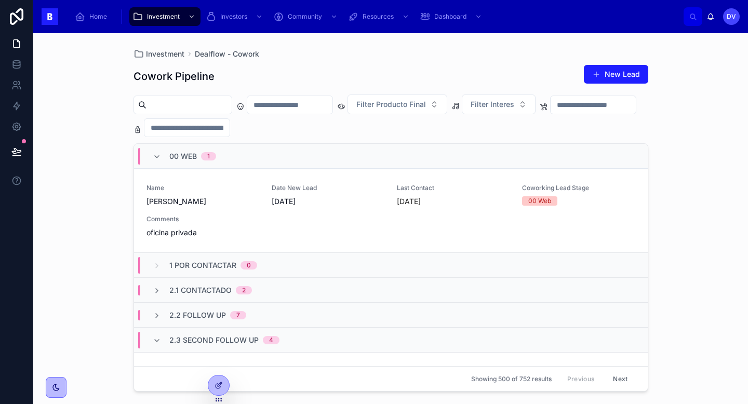
click at [245, 155] on div "00 Web 1" at bounding box center [391, 156] width 514 height 25
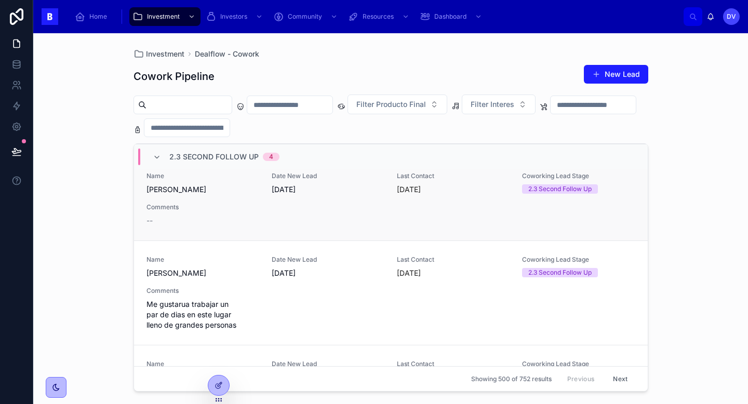
scroll to position [115, 0]
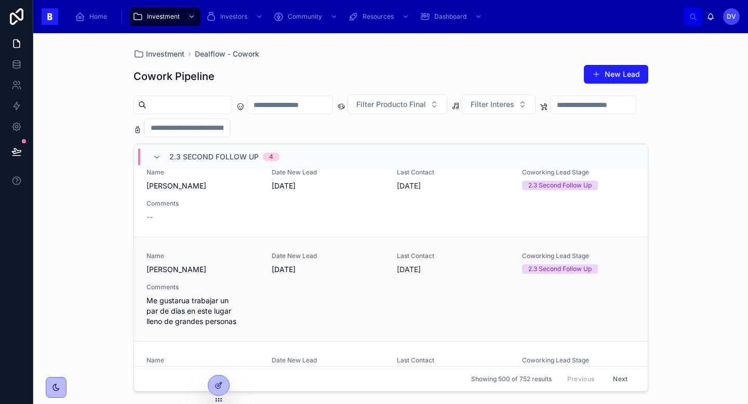
click at [274, 296] on div "Name Agustin Diaz Schussler Date New Lead 23/7/2025 Last Contact hace 6 días Co…" at bounding box center [390, 289] width 489 height 75
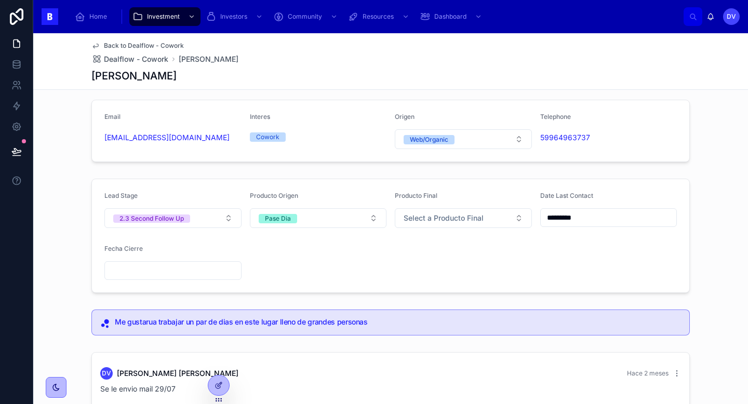
scroll to position [3, 0]
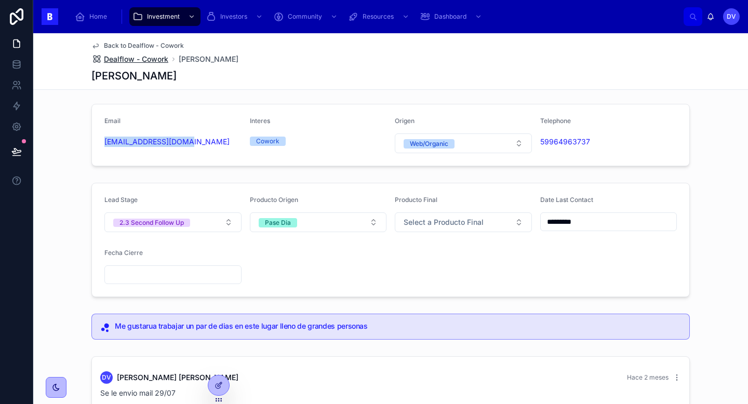
click at [164, 57] on span "Dealflow - Cowork" at bounding box center [136, 59] width 64 height 10
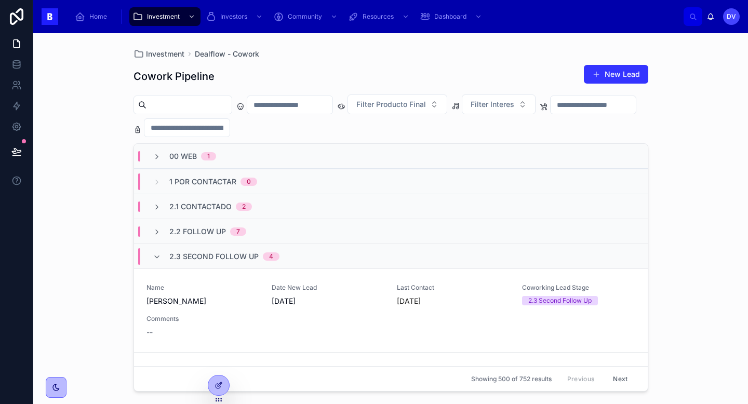
click at [614, 76] on button "New Lead" at bounding box center [616, 74] width 64 height 19
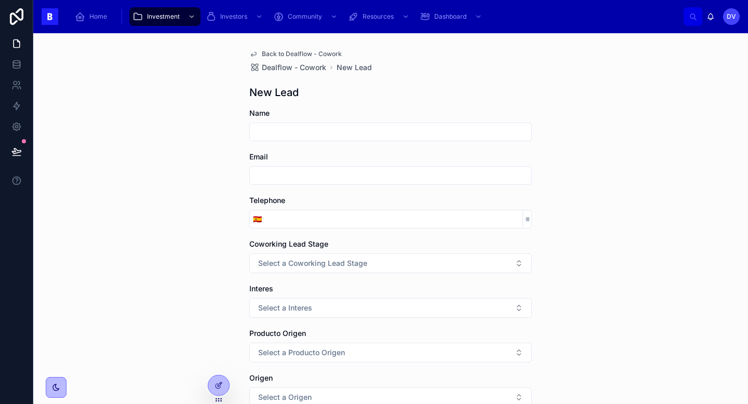
paste input "**********"
type input "**********"
click at [296, 167] on div at bounding box center [390, 175] width 282 height 19
click at [296, 177] on input "text" at bounding box center [390, 175] width 281 height 15
paste input "**********"
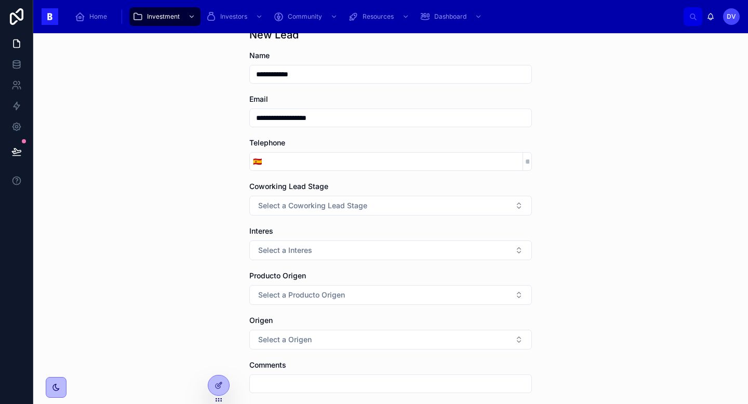
scroll to position [57, 0]
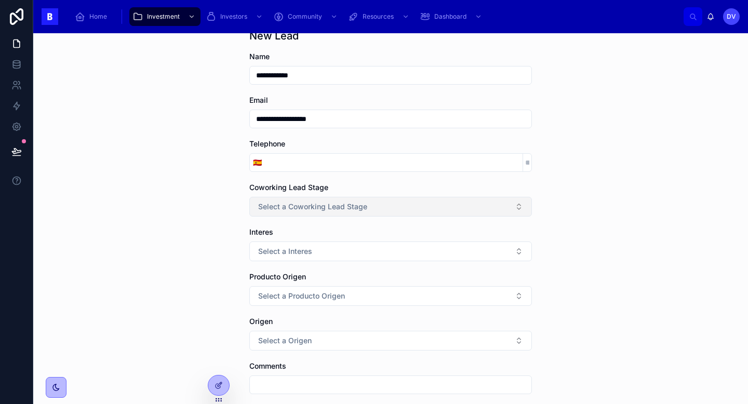
type input "**********"
click at [309, 211] on span "Select a Coworking Lead Stage" at bounding box center [312, 206] width 109 height 10
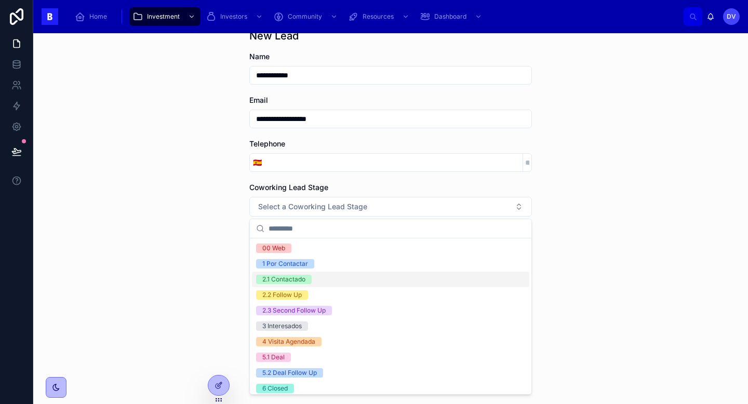
click at [320, 282] on div "2.1 Contactado" at bounding box center [390, 280] width 277 height 16
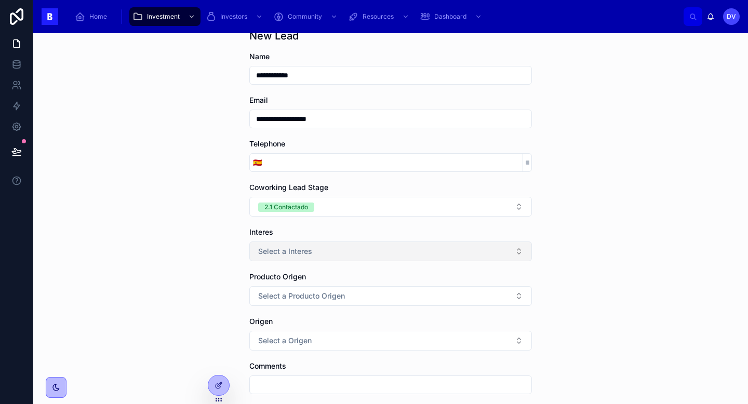
click at [294, 249] on span "Select a Interes" at bounding box center [285, 251] width 54 height 10
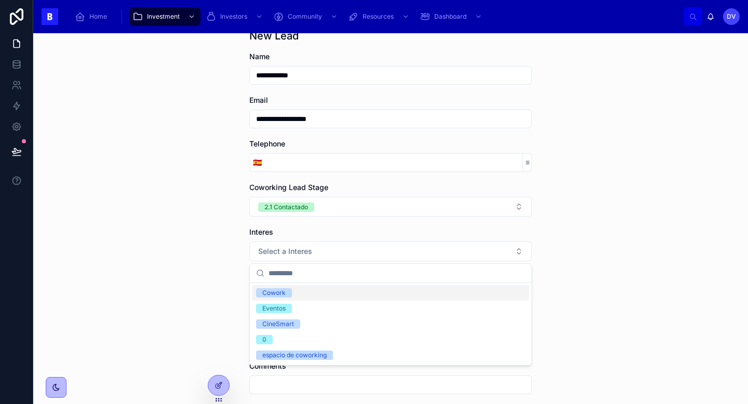
click at [303, 296] on div "Cowork" at bounding box center [390, 293] width 277 height 16
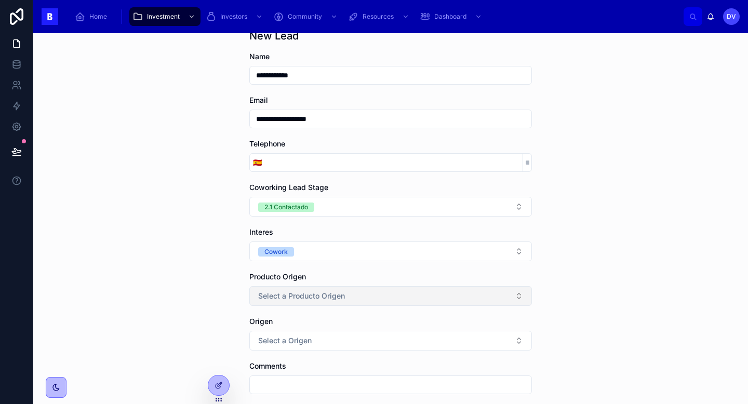
click at [312, 295] on span "Select a Producto Origen" at bounding box center [301, 296] width 87 height 10
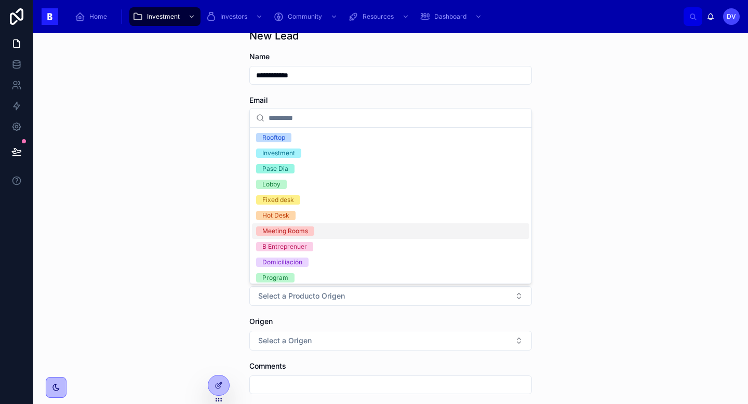
scroll to position [3, 0]
click at [213, 231] on div "**********" at bounding box center [390, 218] width 714 height 371
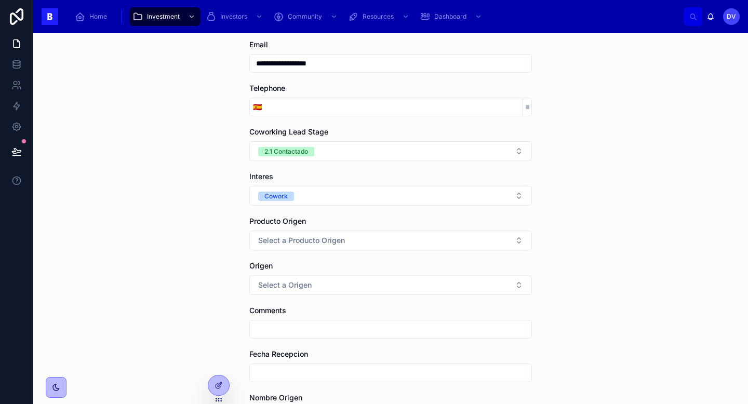
scroll to position [113, 0]
click at [302, 289] on span "Select a Origen" at bounding box center [284, 284] width 53 height 10
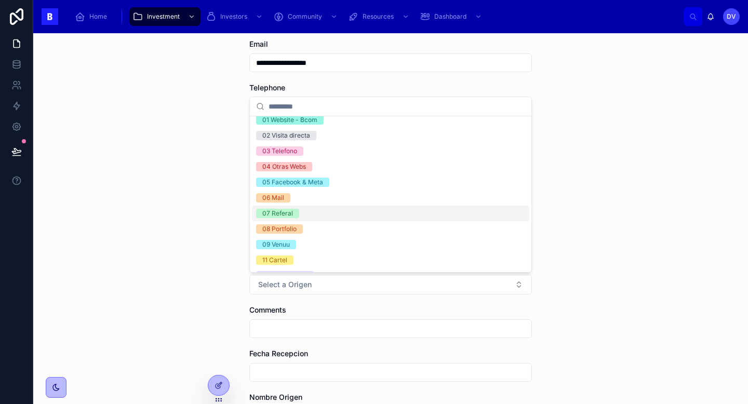
scroll to position [6, 0]
click at [291, 168] on div "04 Otras Webs" at bounding box center [284, 167] width 44 height 9
click at [599, 187] on div "**********" at bounding box center [390, 218] width 714 height 371
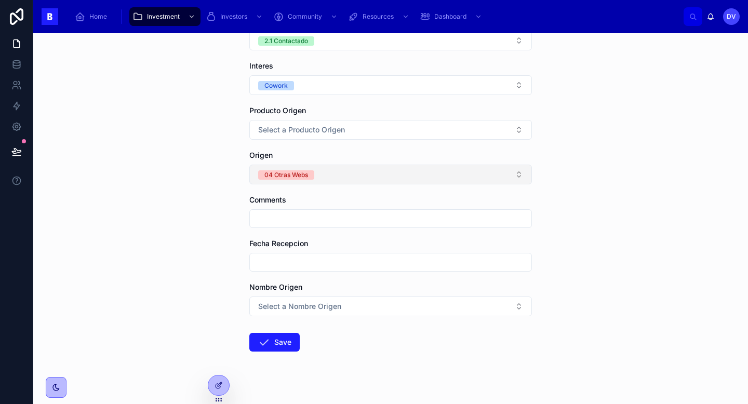
scroll to position [225, 0]
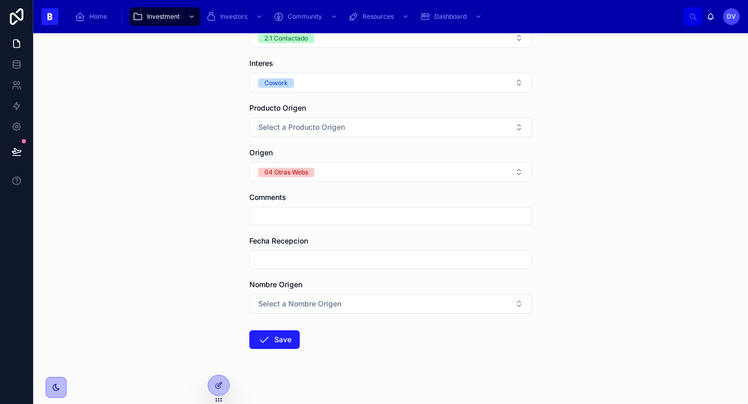
paste input "**********"
type input "**********"
click button "04 Otras Webs" at bounding box center [286, 172] width 56 height 10
click at [389, 258] on input "text" at bounding box center [390, 259] width 281 height 15
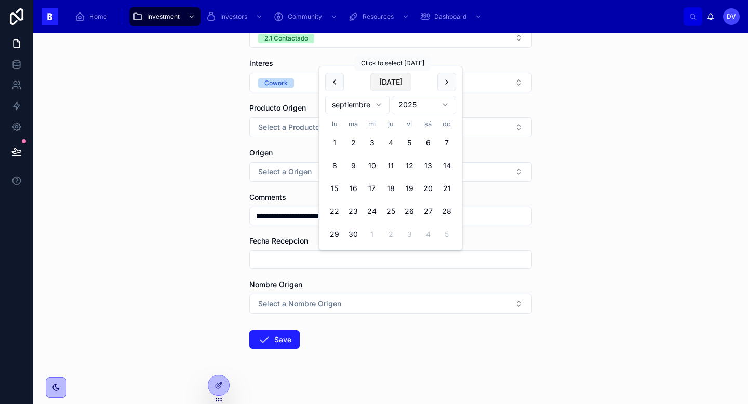
click at [393, 84] on button "Today" at bounding box center [390, 82] width 41 height 19
type input "********"
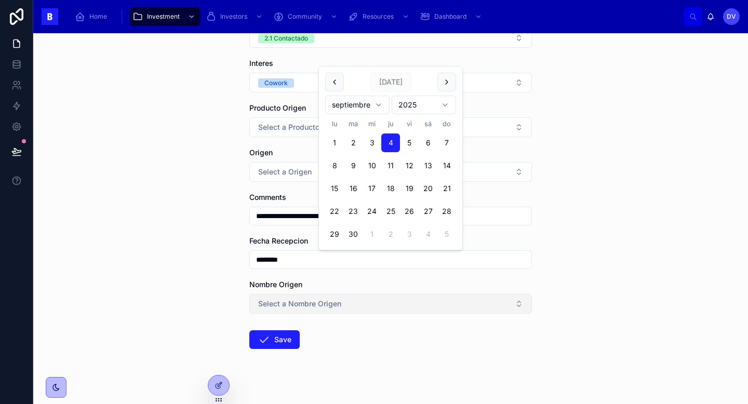
click at [375, 309] on button "Select a Nombre Origen" at bounding box center [390, 304] width 282 height 20
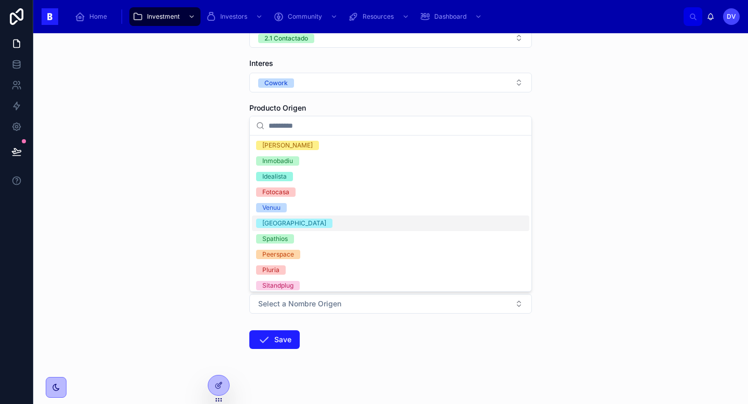
scroll to position [66, 0]
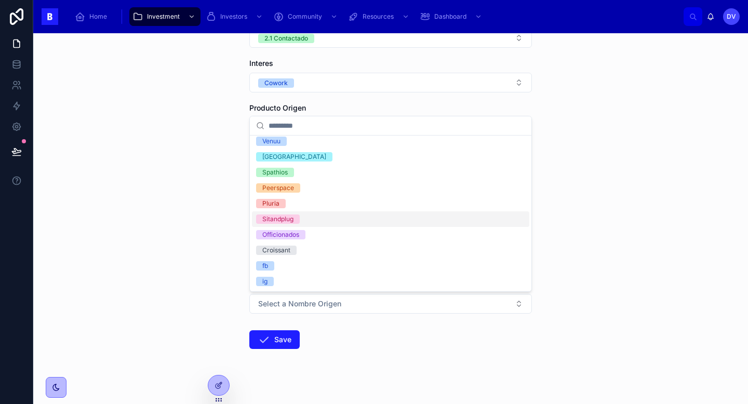
click at [583, 229] on div "**********" at bounding box center [390, 218] width 714 height 371
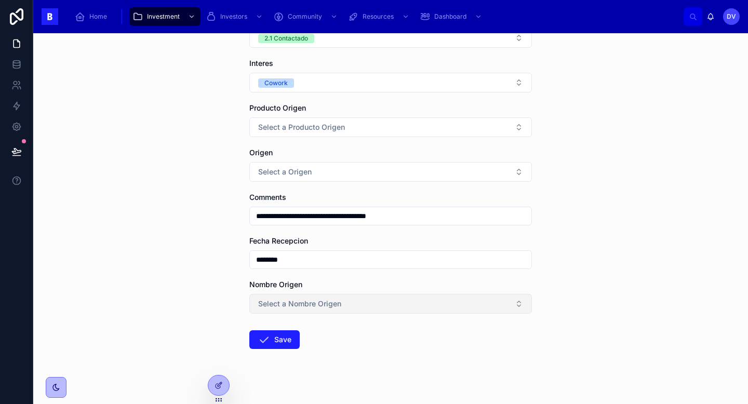
click at [286, 307] on span "Select a Nombre Origen" at bounding box center [299, 304] width 83 height 10
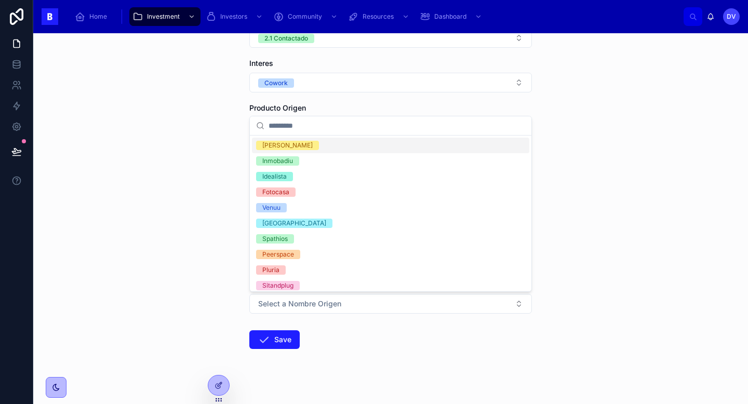
click at [337, 363] on form "**********" at bounding box center [390, 149] width 282 height 533
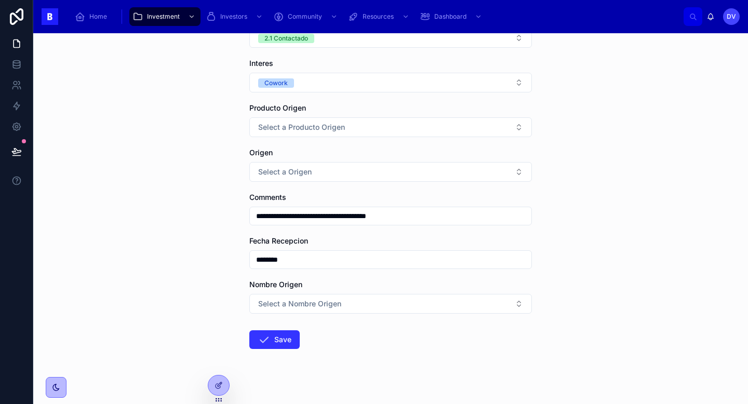
click at [268, 346] on button "Save" at bounding box center [274, 339] width 50 height 19
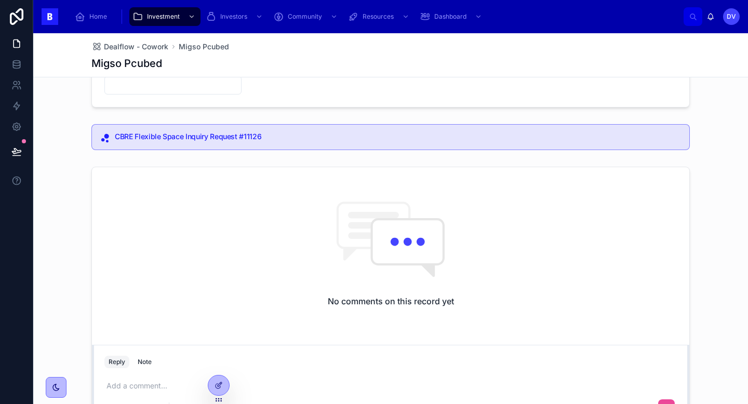
scroll to position [240, 0]
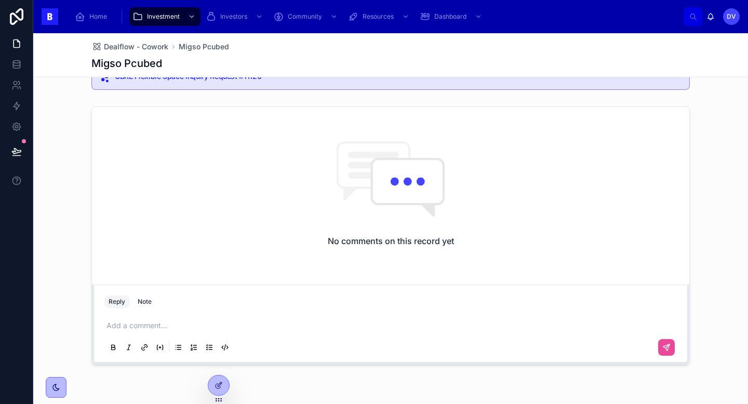
click at [170, 326] on p at bounding box center [392, 325] width 572 height 10
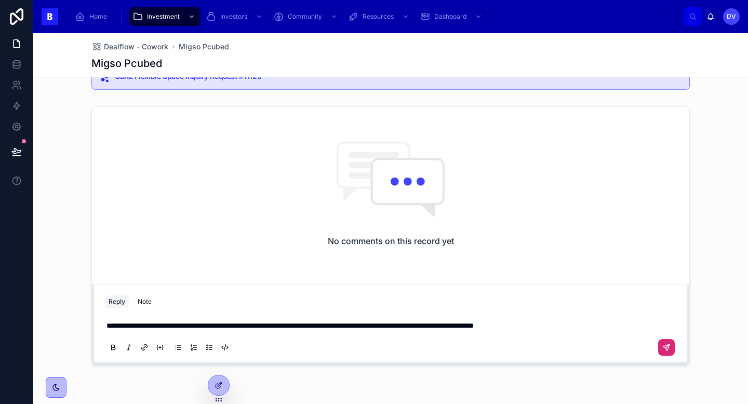
click at [664, 349] on icon at bounding box center [666, 347] width 8 height 8
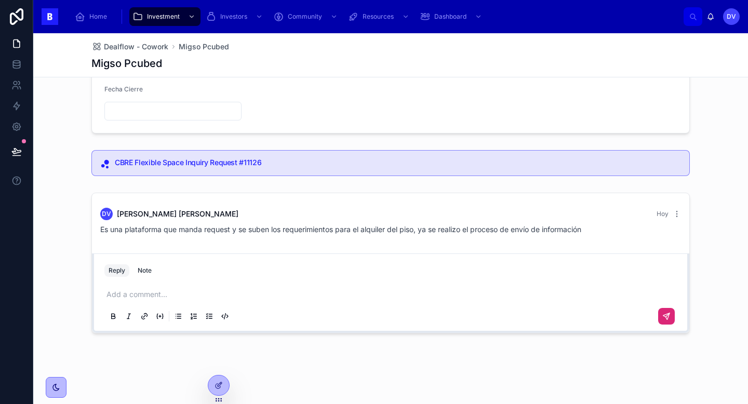
scroll to position [0, 0]
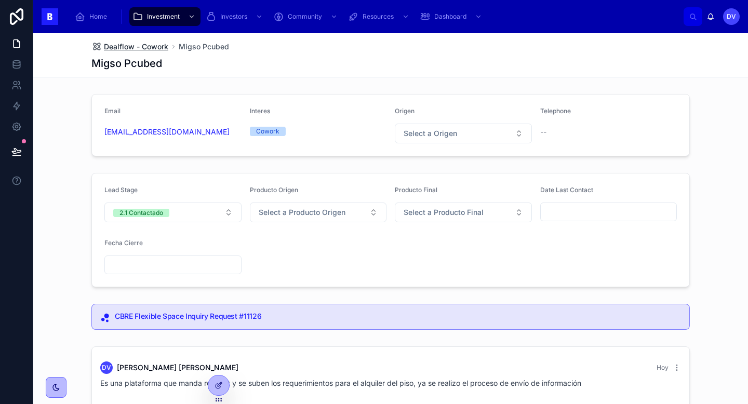
click at [154, 49] on span "Dealflow - Cowork" at bounding box center [136, 47] width 64 height 10
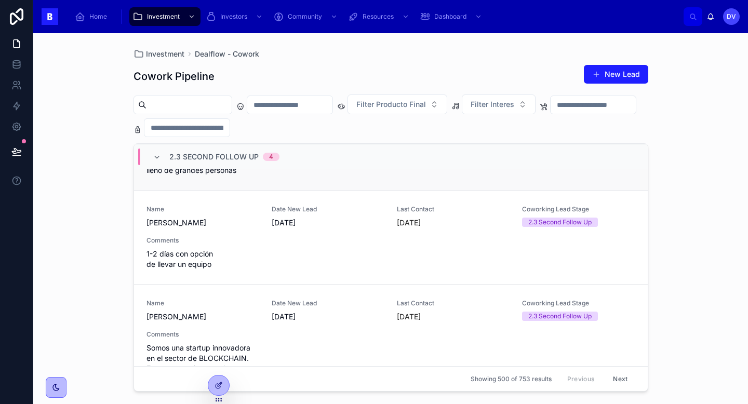
scroll to position [264, 0]
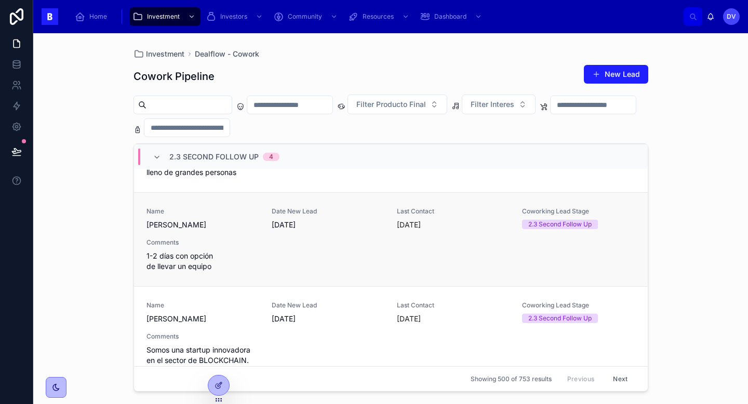
click at [256, 260] on span "1-2 días con opción de llevar un equipo" at bounding box center [202, 261] width 113 height 21
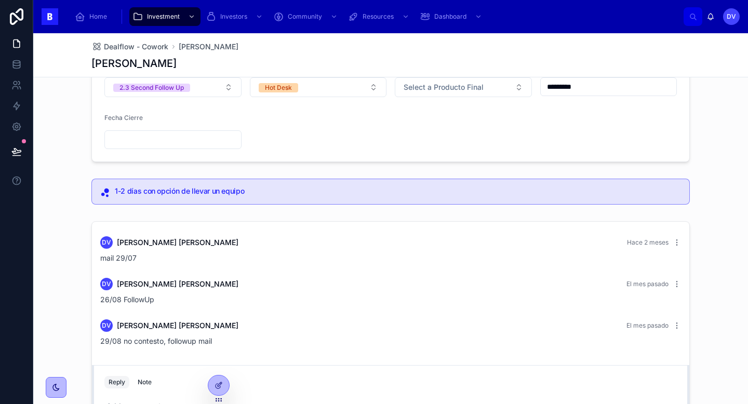
scroll to position [237, 0]
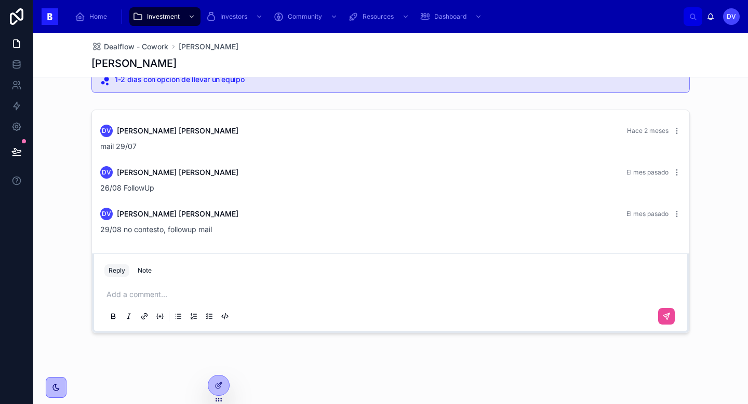
click at [192, 292] on p at bounding box center [392, 294] width 572 height 10
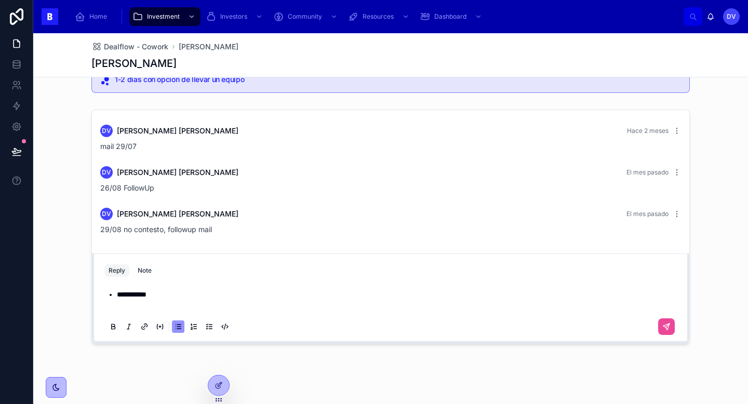
click at [169, 296] on li "**********" at bounding box center [398, 299] width 562 height 21
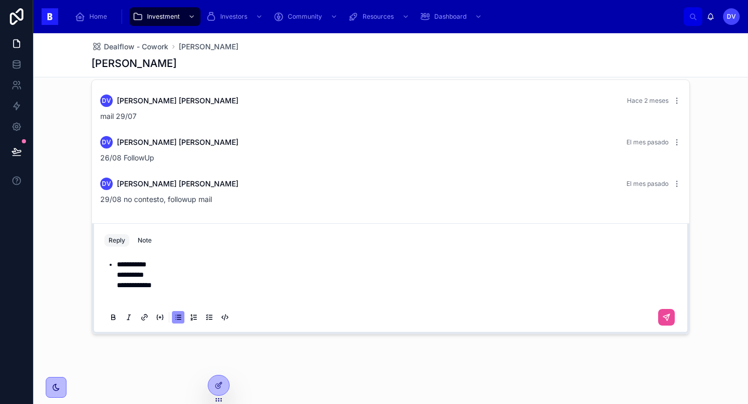
scroll to position [265, 0]
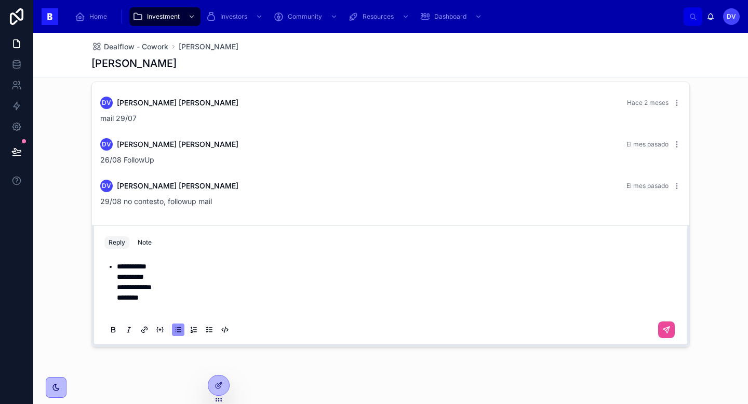
click at [157, 273] on li "**********" at bounding box center [398, 287] width 562 height 52
click at [164, 287] on li "**********" at bounding box center [398, 287] width 562 height 52
drag, startPoint x: 144, startPoint y: 297, endPoint x: 123, endPoint y: 298, distance: 21.3
click at [123, 298] on li "**********" at bounding box center [398, 287] width 562 height 52
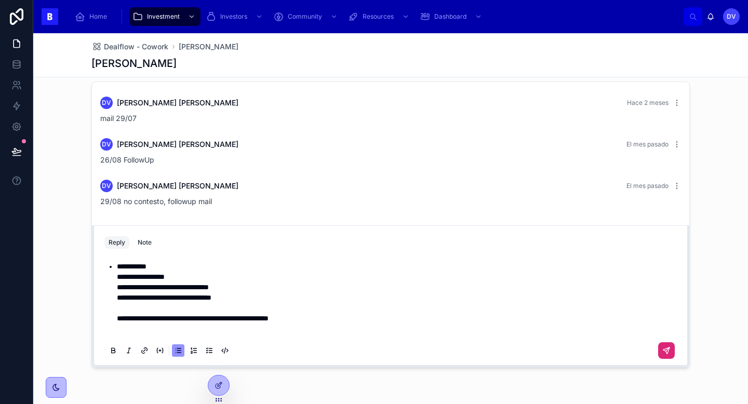
click at [666, 353] on icon at bounding box center [666, 350] width 6 height 6
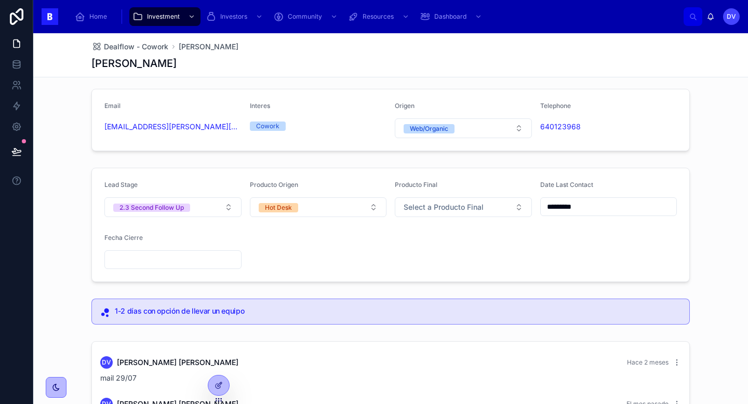
scroll to position [0, 0]
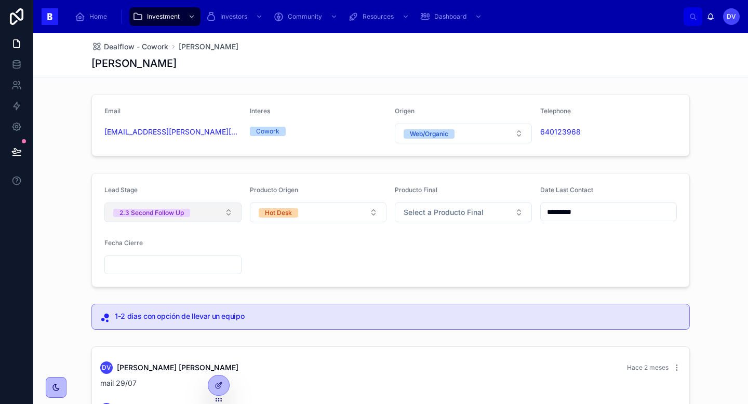
click at [220, 215] on button "2.3 Second Follow Up" at bounding box center [172, 212] width 137 height 20
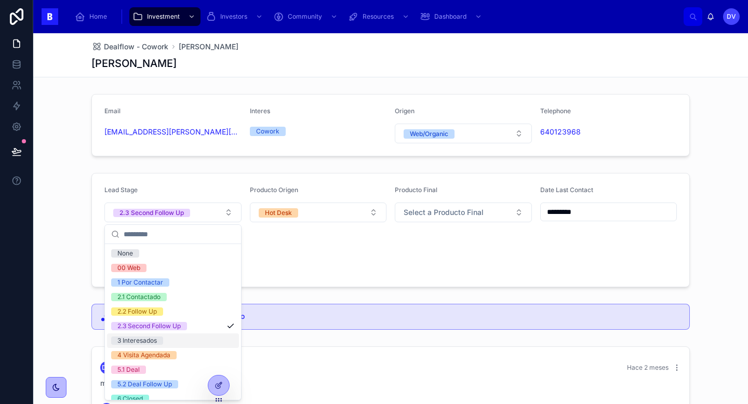
click at [184, 339] on div "3 Interesados" at bounding box center [173, 340] width 132 height 15
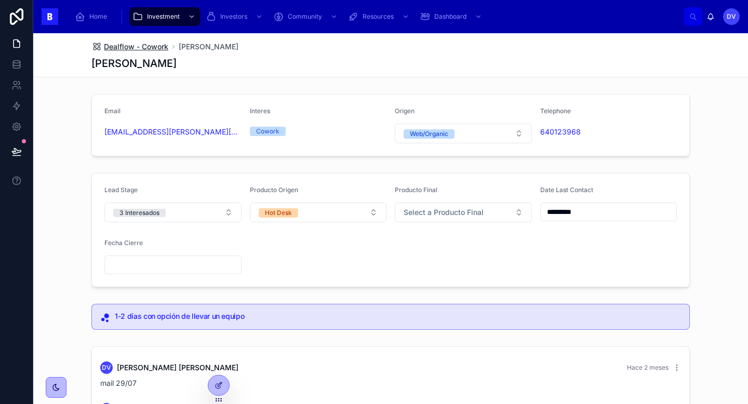
click at [157, 47] on span "Dealflow - Cowork" at bounding box center [136, 47] width 64 height 10
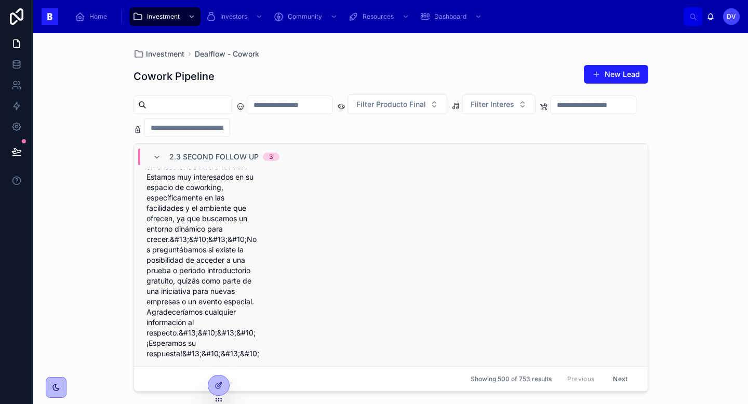
scroll to position [363, 0]
click at [321, 297] on div "Name Juan CARLOS Date New Lead 29/6/2025 Last Contact hace 6 días Coworking Lea…" at bounding box center [390, 234] width 489 height 251
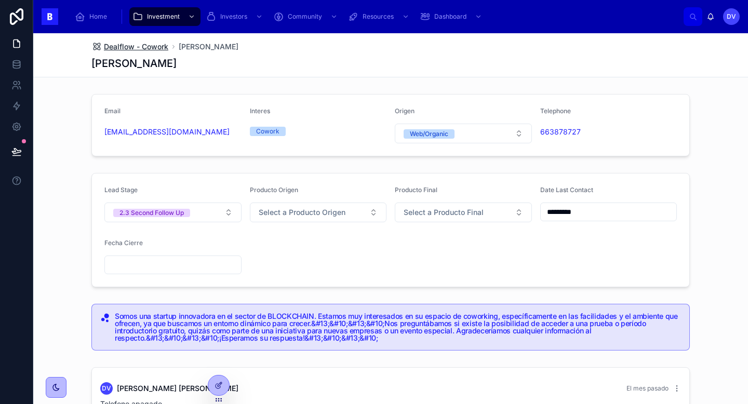
click at [145, 47] on span "Dealflow - Cowork" at bounding box center [136, 47] width 64 height 10
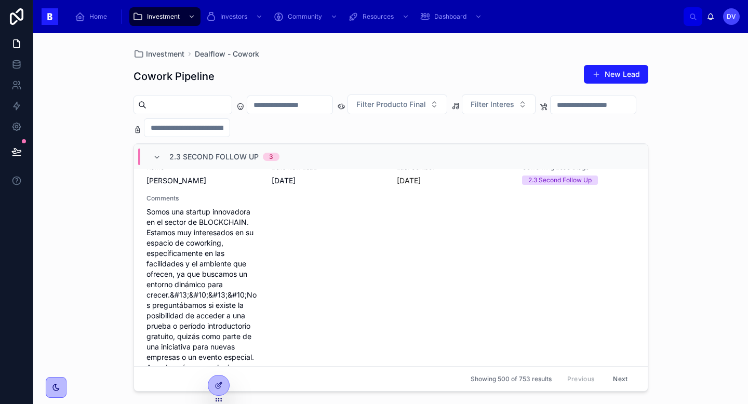
scroll to position [307, 0]
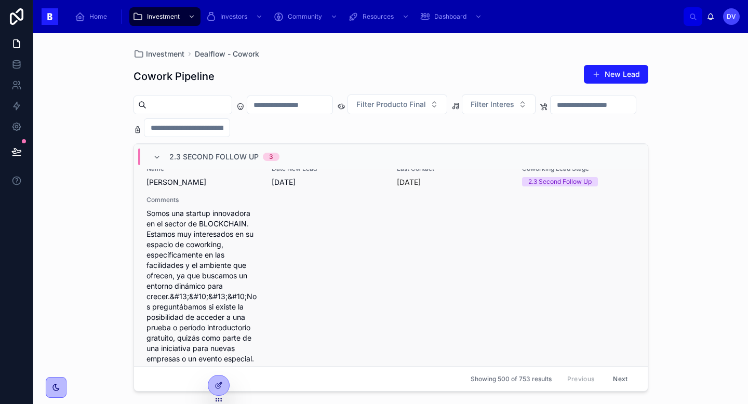
click at [287, 285] on div "Name Juan CARLOS Date New Lead 29/6/2025 Last Contact hace 6 días Coworking Lea…" at bounding box center [390, 290] width 489 height 251
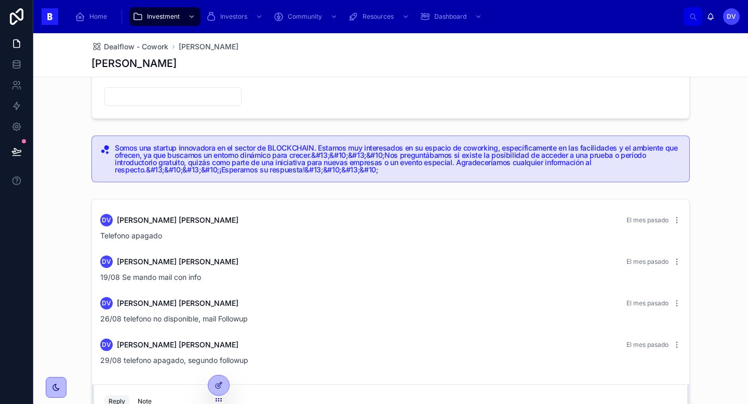
scroll to position [299, 0]
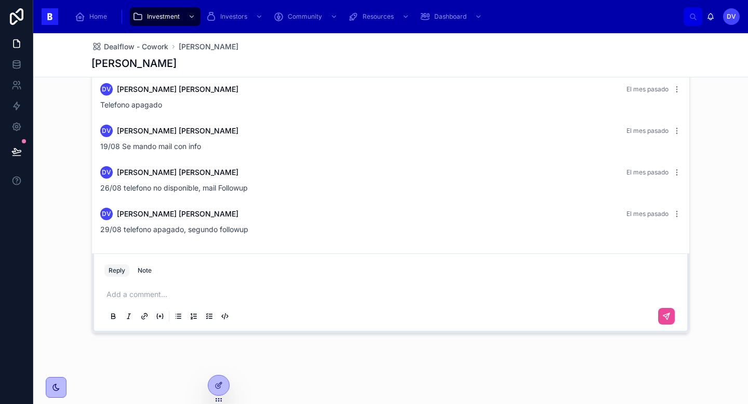
click at [167, 298] on p at bounding box center [392, 294] width 572 height 10
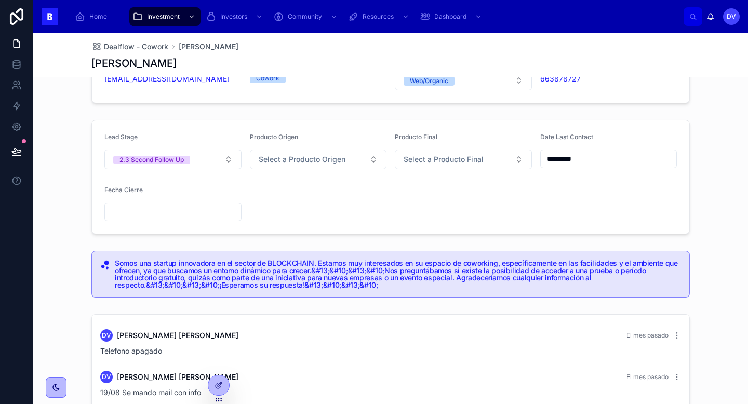
scroll to position [0, 0]
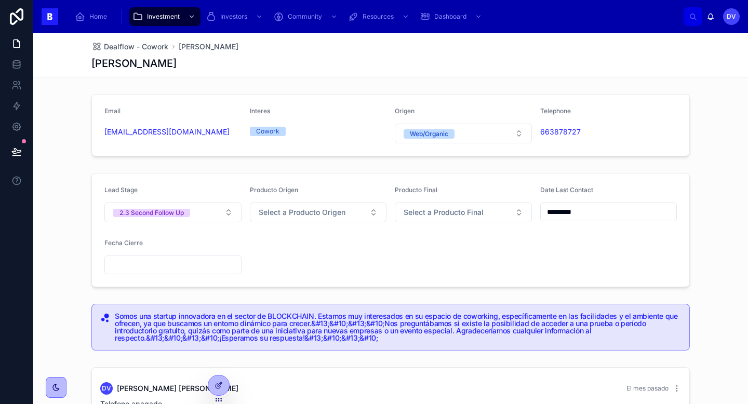
click at [607, 218] on input "*********" at bounding box center [609, 212] width 136 height 15
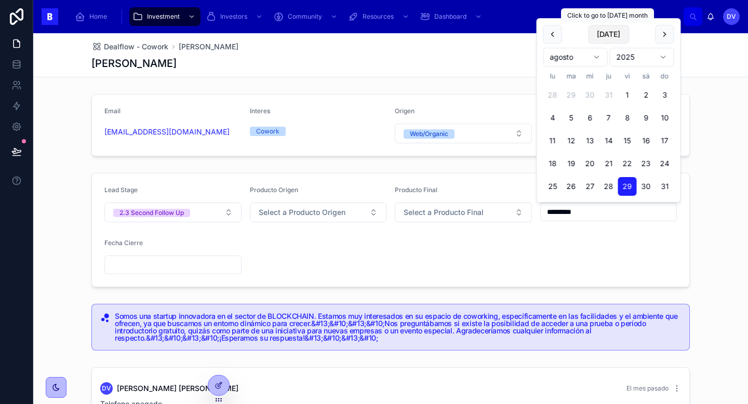
click at [610, 36] on button "Today" at bounding box center [608, 34] width 41 height 19
click at [603, 33] on button "Today" at bounding box center [608, 34] width 41 height 19
type input "********"
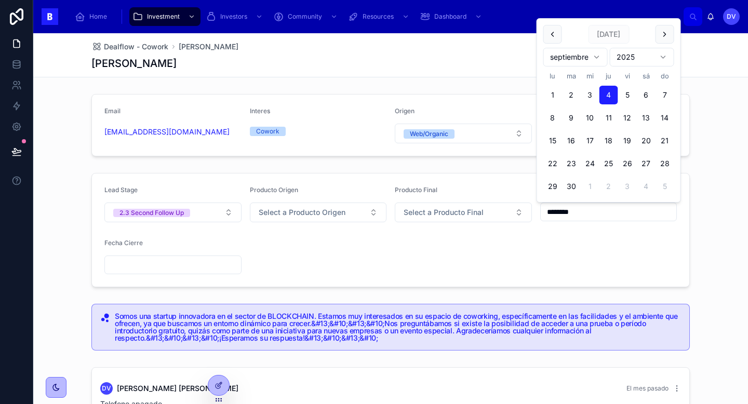
click at [293, 256] on form "Lead Stage 2.3 Second Follow Up Producto Origen Select a Producto Origen Produc…" at bounding box center [390, 229] width 597 height 113
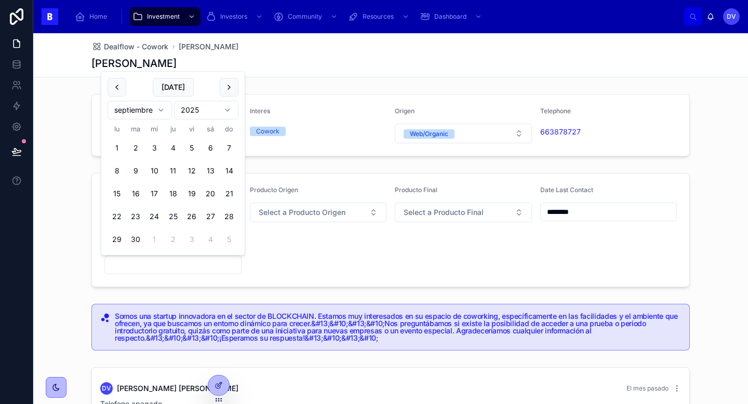
click at [142, 270] on input "text" at bounding box center [173, 265] width 136 height 15
click at [176, 84] on button "Today" at bounding box center [173, 87] width 41 height 19
type input "********"
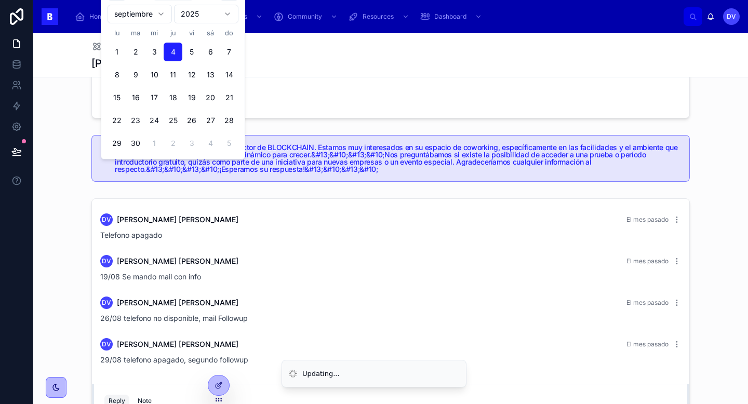
scroll to position [299, 0]
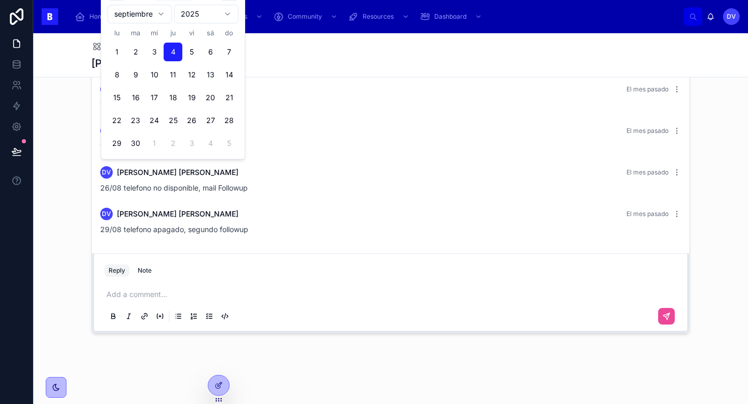
click at [149, 300] on div "Add a comment..." at bounding box center [390, 305] width 572 height 44
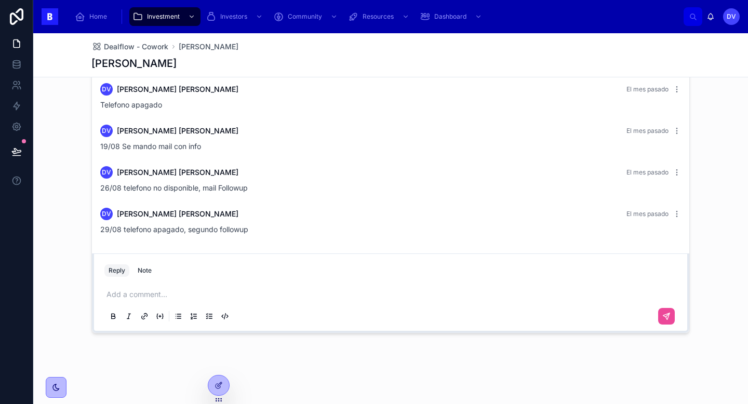
click at [138, 292] on p at bounding box center [392, 294] width 572 height 10
click at [666, 317] on icon at bounding box center [666, 316] width 8 height 8
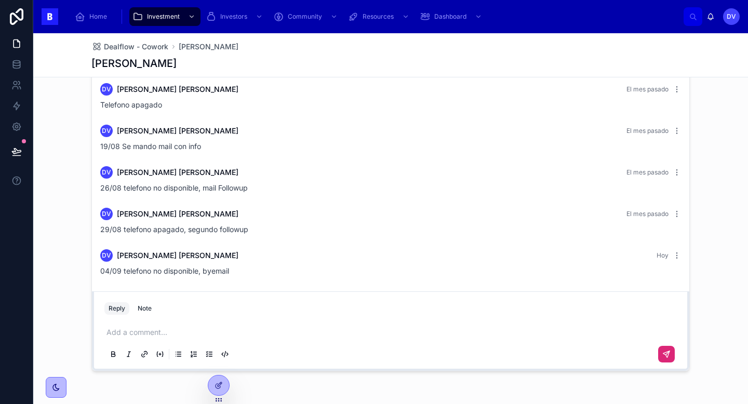
scroll to position [0, 0]
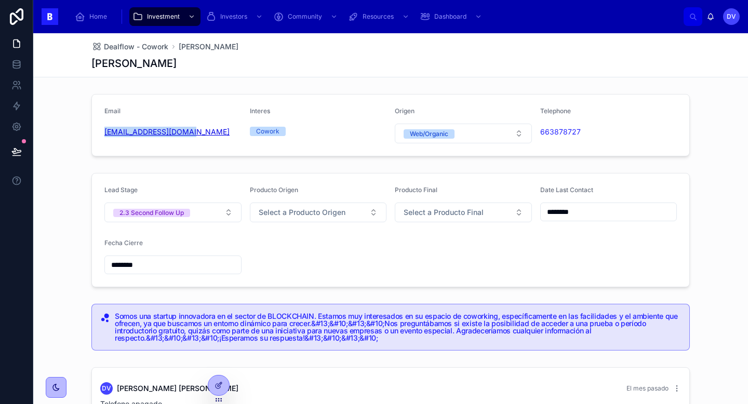
copy link "huuu5424211@gmail.com"
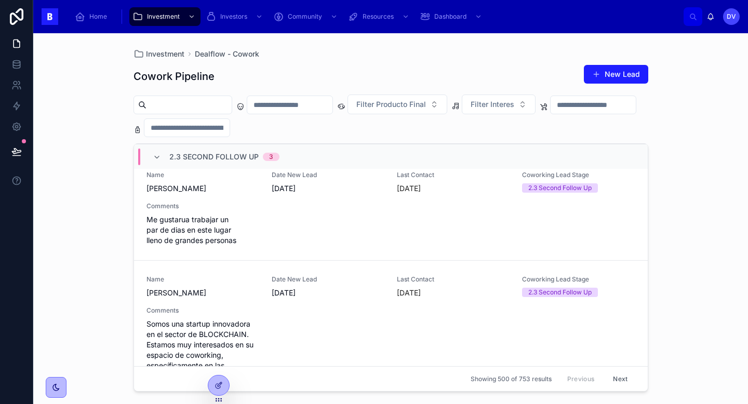
scroll to position [279, 0]
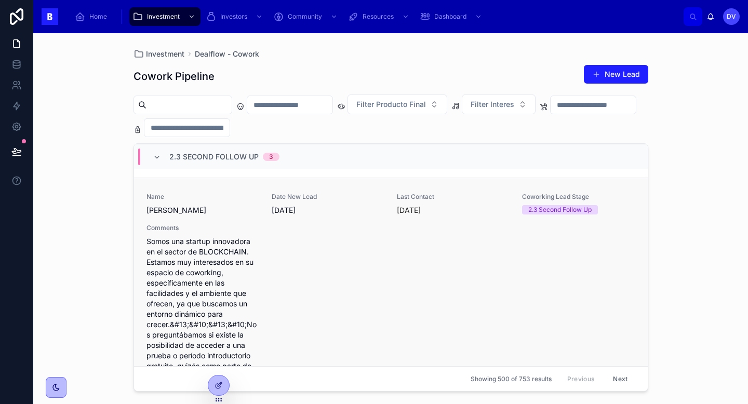
click at [290, 290] on div "Name Juan CARLOS Date New Lead 29/6/2025 Last Contact Today Coworking Lead Stag…" at bounding box center [390, 318] width 489 height 251
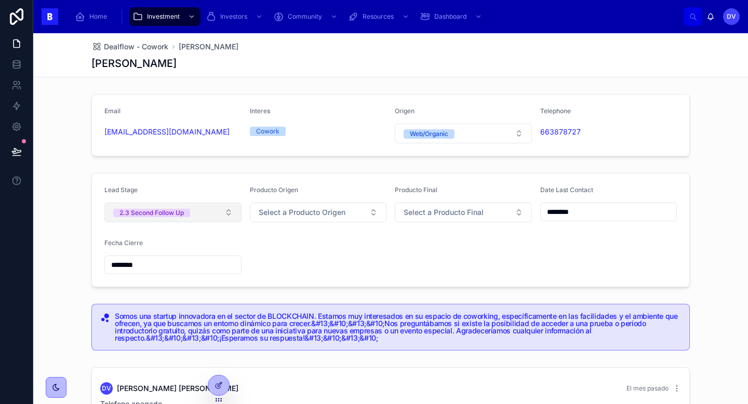
click at [231, 211] on button "2.3 Second Follow Up" at bounding box center [172, 212] width 137 height 20
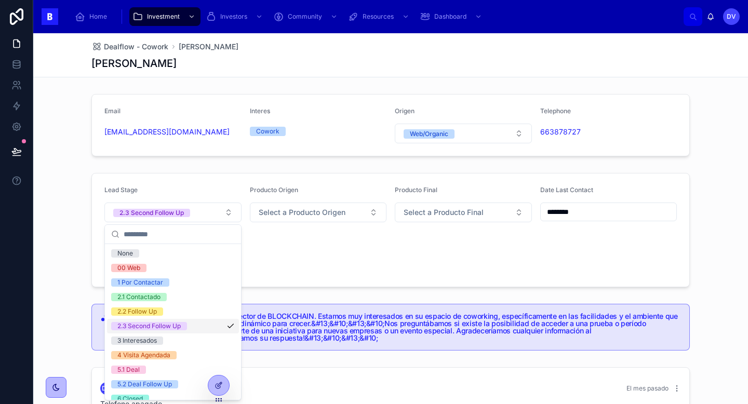
scroll to position [60, 0]
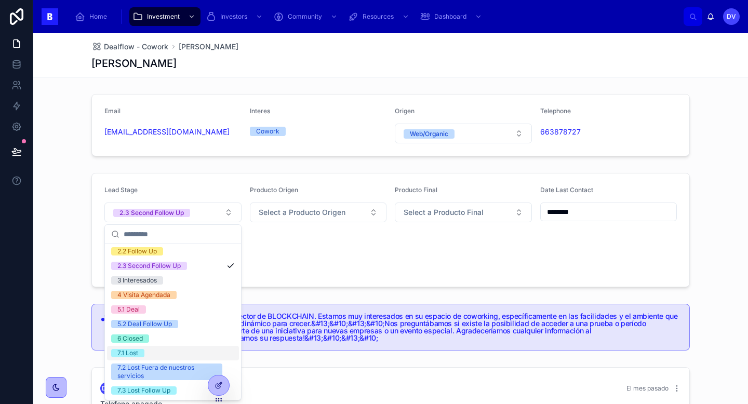
click at [141, 354] on span "7.1 Lost" at bounding box center [127, 353] width 33 height 8
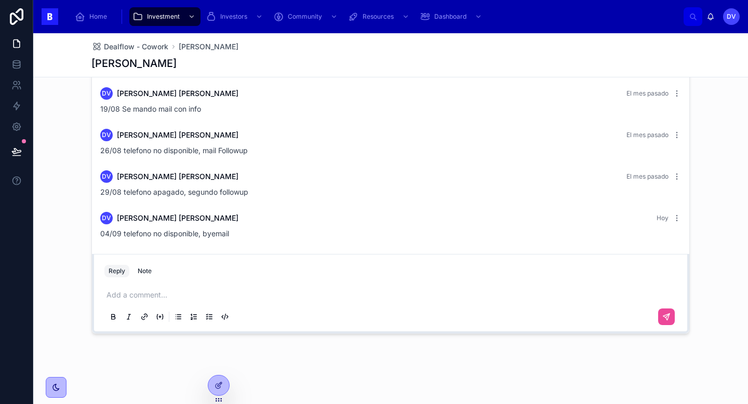
scroll to position [0, 0]
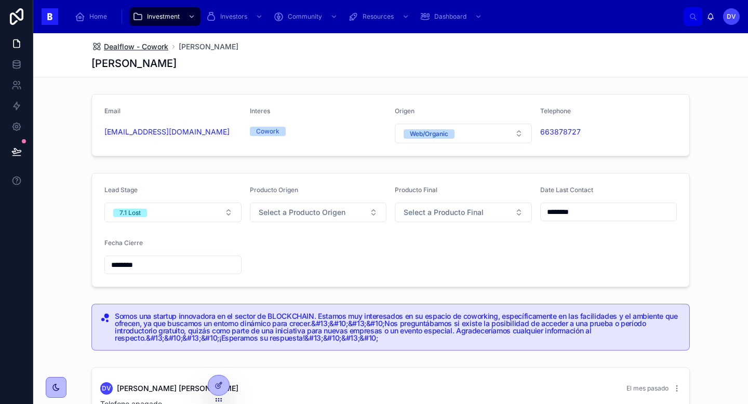
click at [163, 46] on span "Dealflow - Cowork" at bounding box center [136, 47] width 64 height 10
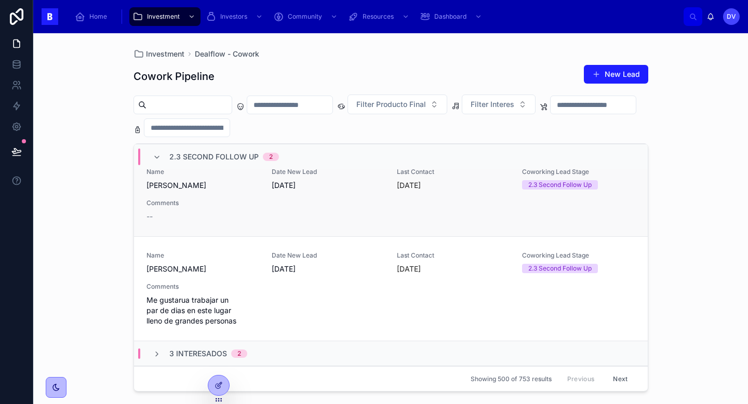
scroll to position [118, 0]
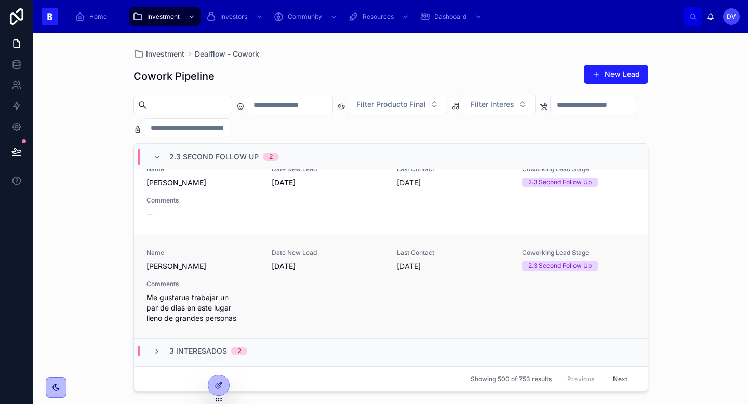
click at [305, 294] on div "Name Agustin Diaz Schussler Date New Lead 23/7/2025 Last Contact hace 6 días Co…" at bounding box center [390, 286] width 489 height 75
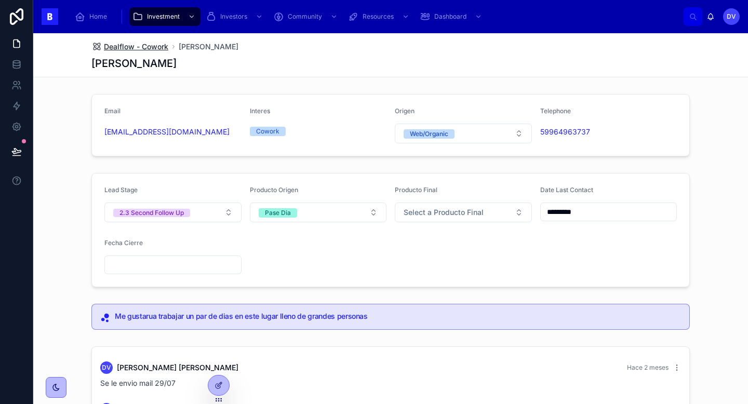
click at [147, 48] on span "Dealflow - Cowork" at bounding box center [136, 47] width 64 height 10
